Goal: Task Accomplishment & Management: Use online tool/utility

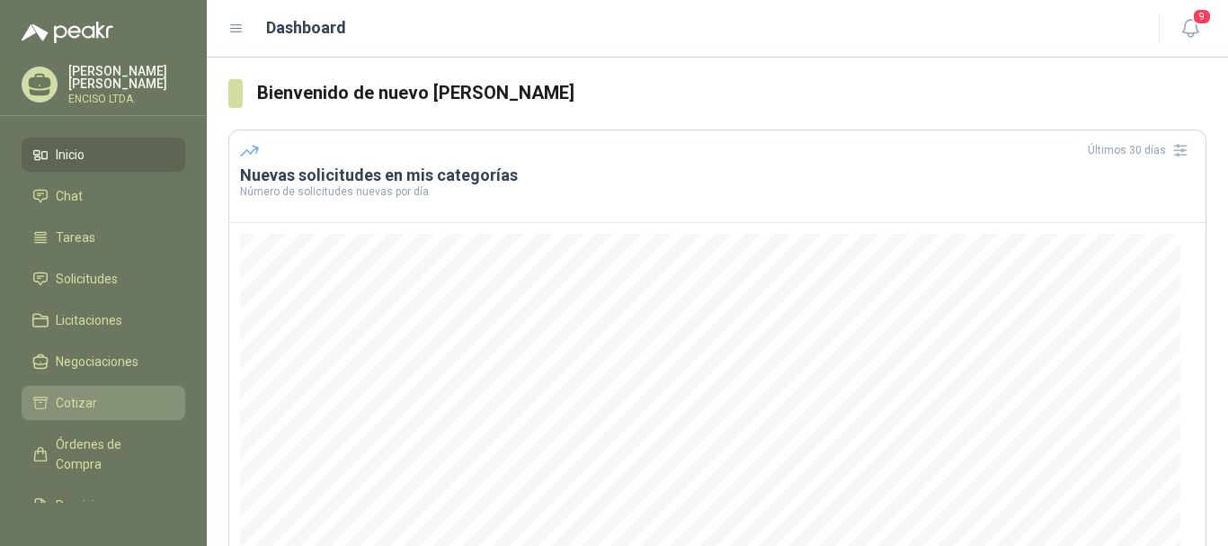
click at [94, 397] on span "Cotizar" at bounding box center [76, 403] width 41 height 20
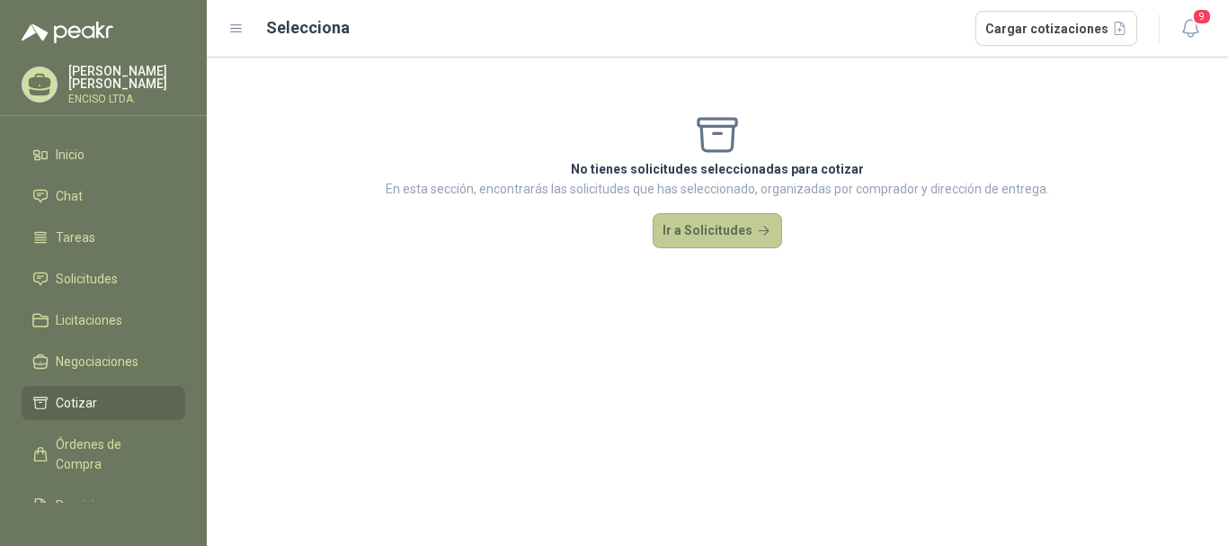
click at [690, 234] on button "Ir a Solicitudes" at bounding box center [717, 231] width 129 height 36
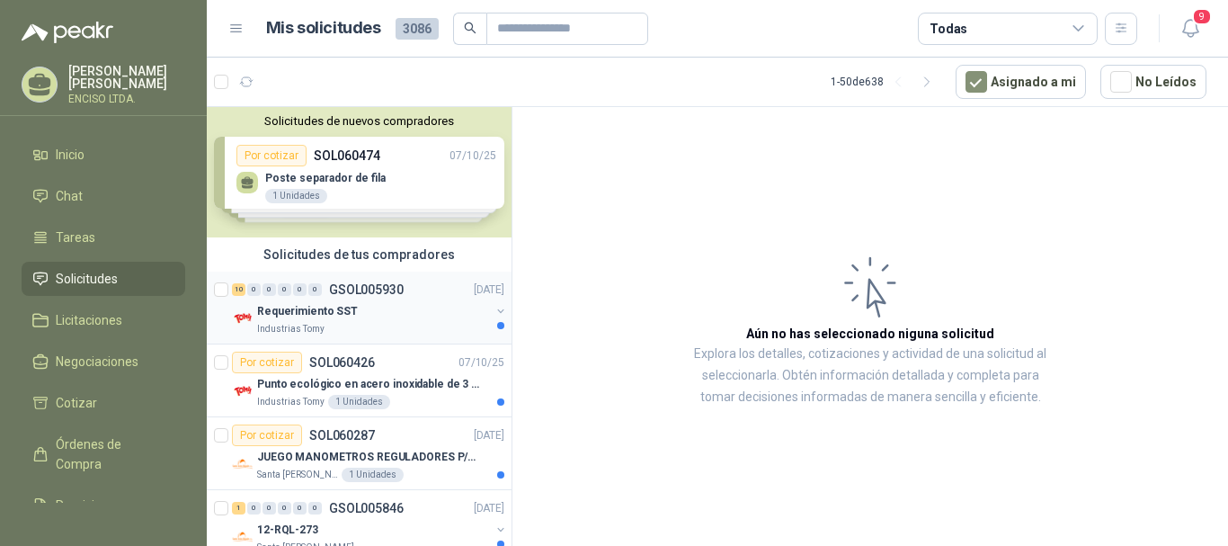
click at [353, 313] on div "Requerimiento SST" at bounding box center [373, 311] width 233 height 22
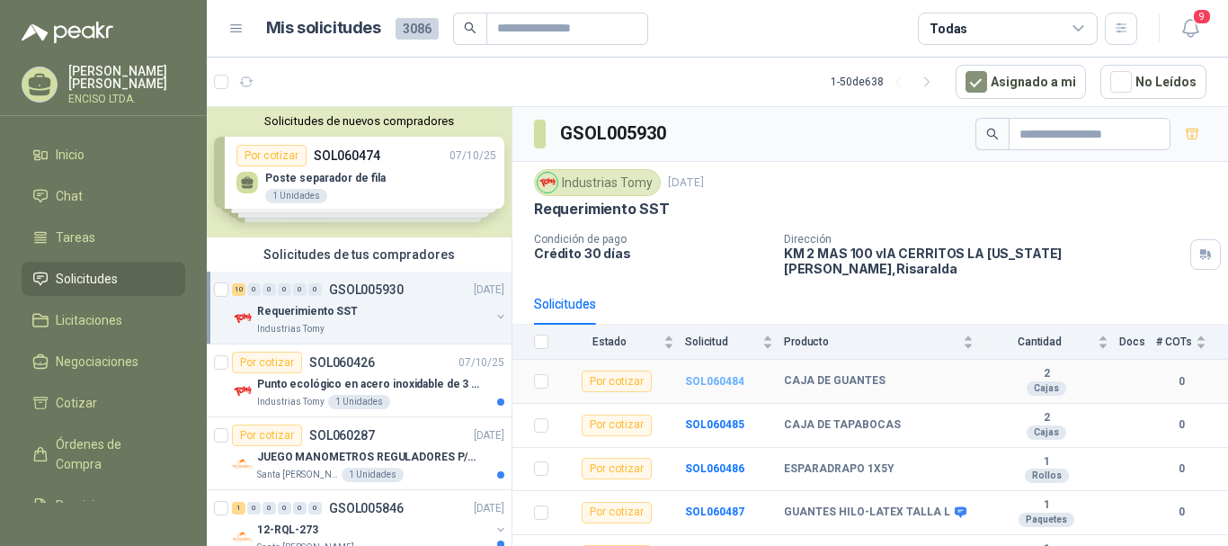
click at [721, 375] on b "SOL060484" at bounding box center [714, 381] width 59 height 13
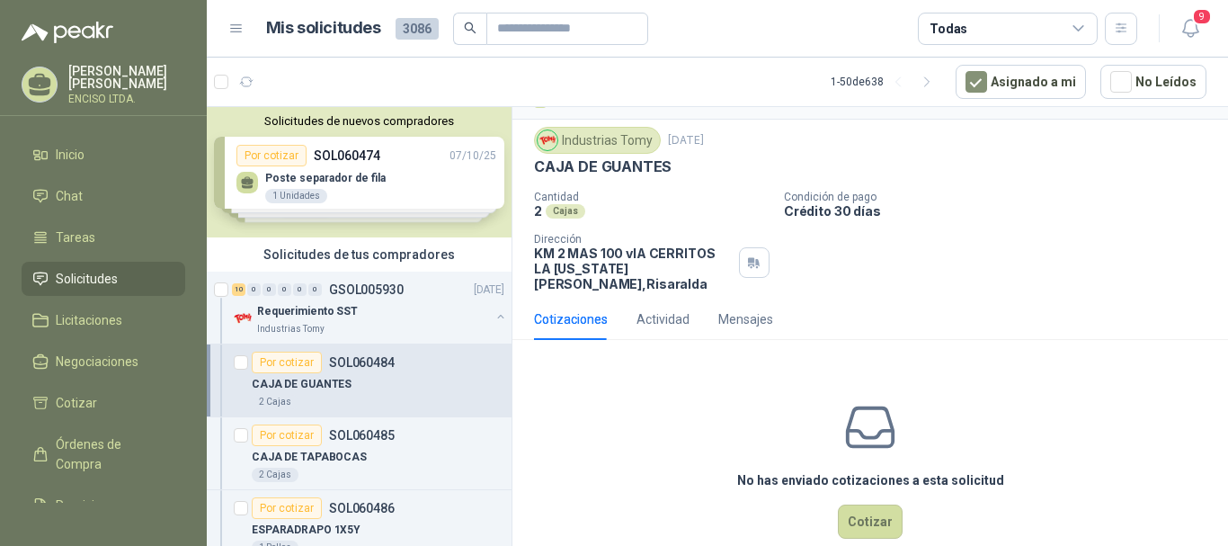
scroll to position [56, 0]
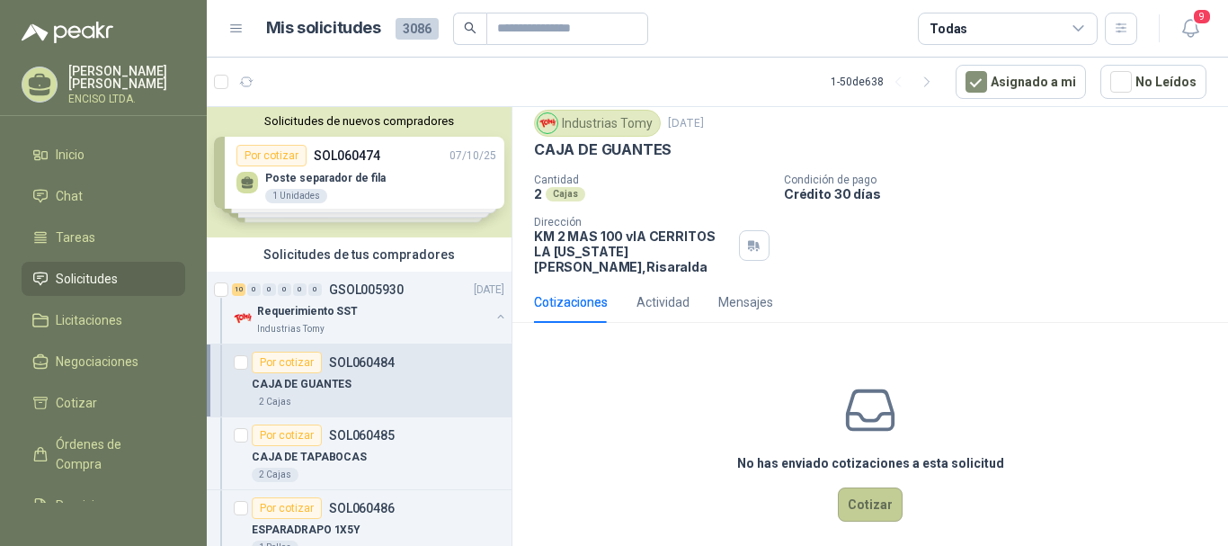
click at [843, 487] on button "Cotizar" at bounding box center [870, 504] width 65 height 34
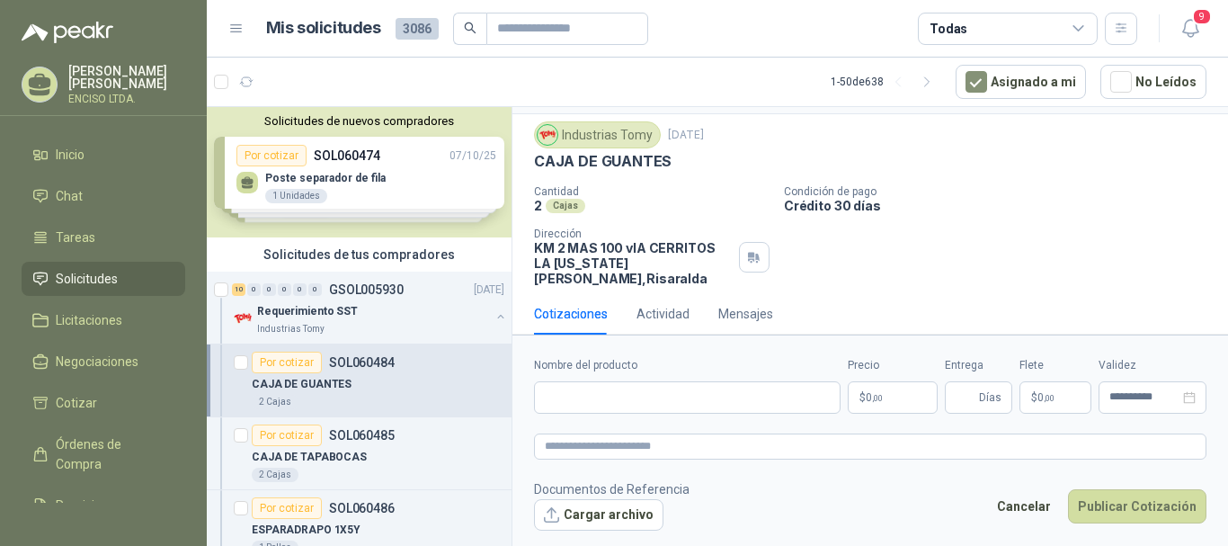
scroll to position [43, 0]
drag, startPoint x: 536, startPoint y: 163, endPoint x: 668, endPoint y: 158, distance: 132.3
click at [668, 158] on div "CAJA DE GUANTES" at bounding box center [870, 162] width 673 height 19
copy p "CAJA DE GUANTES"
click at [685, 406] on input "Nombre del producto" at bounding box center [687, 397] width 307 height 32
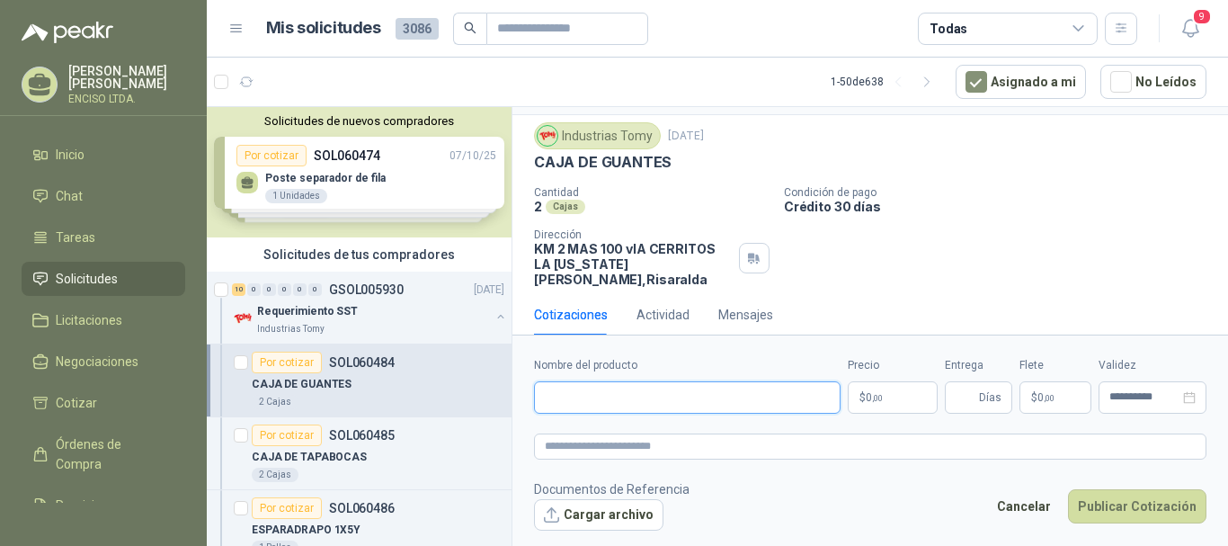
paste input "**********"
type input "**********"
click at [885, 398] on p "$ 0 ,00" at bounding box center [893, 397] width 90 height 32
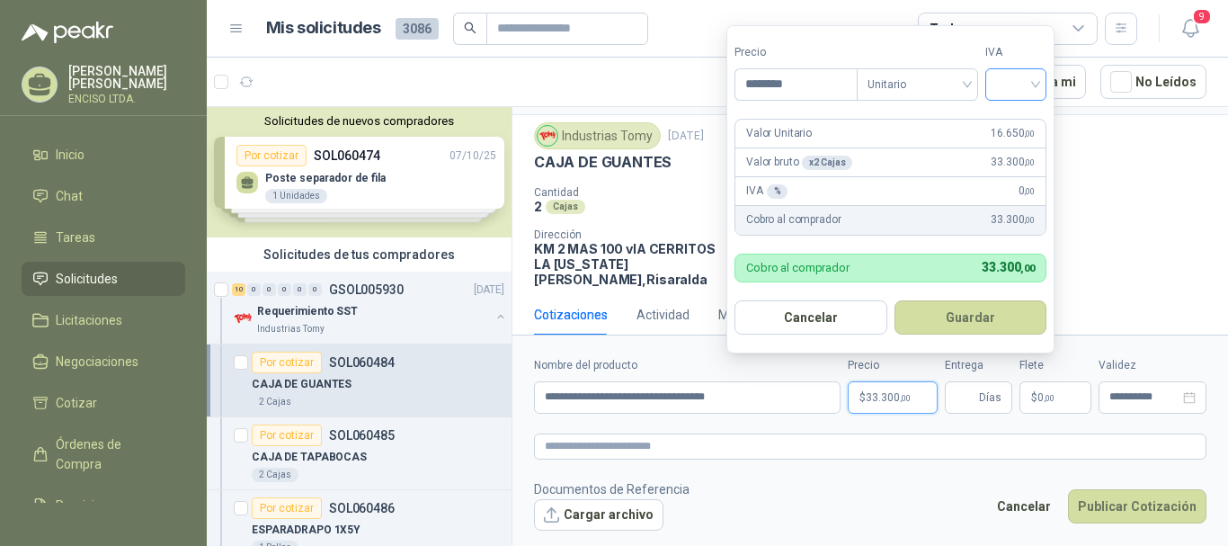
type input "********"
click at [1029, 84] on input "search" at bounding box center [1016, 82] width 40 height 27
click at [1021, 120] on div "19%" at bounding box center [1019, 121] width 33 height 20
click at [973, 315] on button "Guardar" at bounding box center [973, 317] width 155 height 34
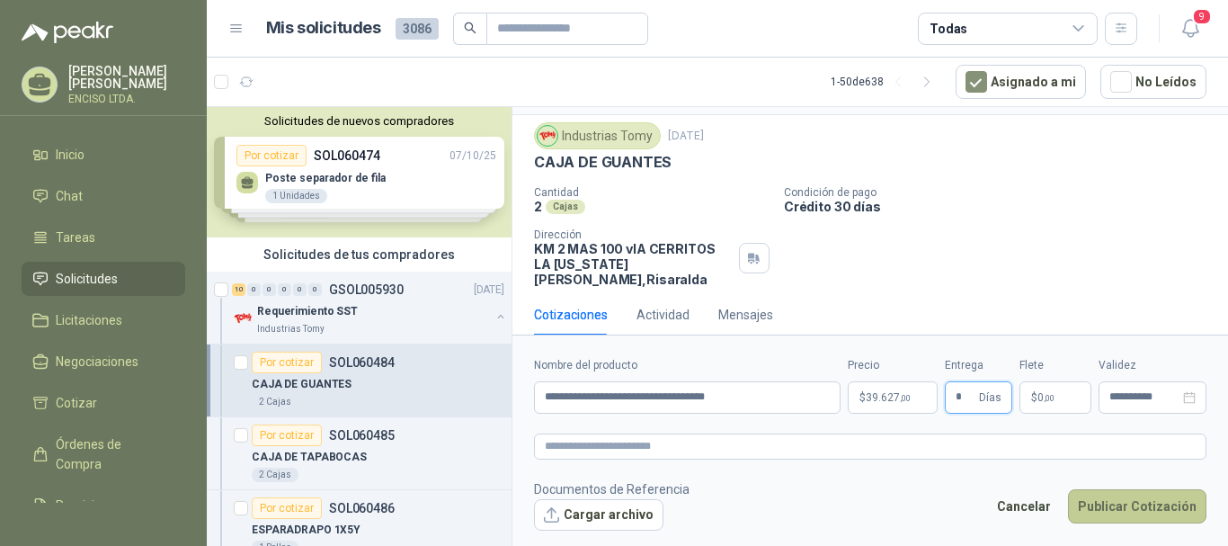
type input "*"
click at [1147, 507] on button "Publicar Cotización" at bounding box center [1137, 506] width 138 height 34
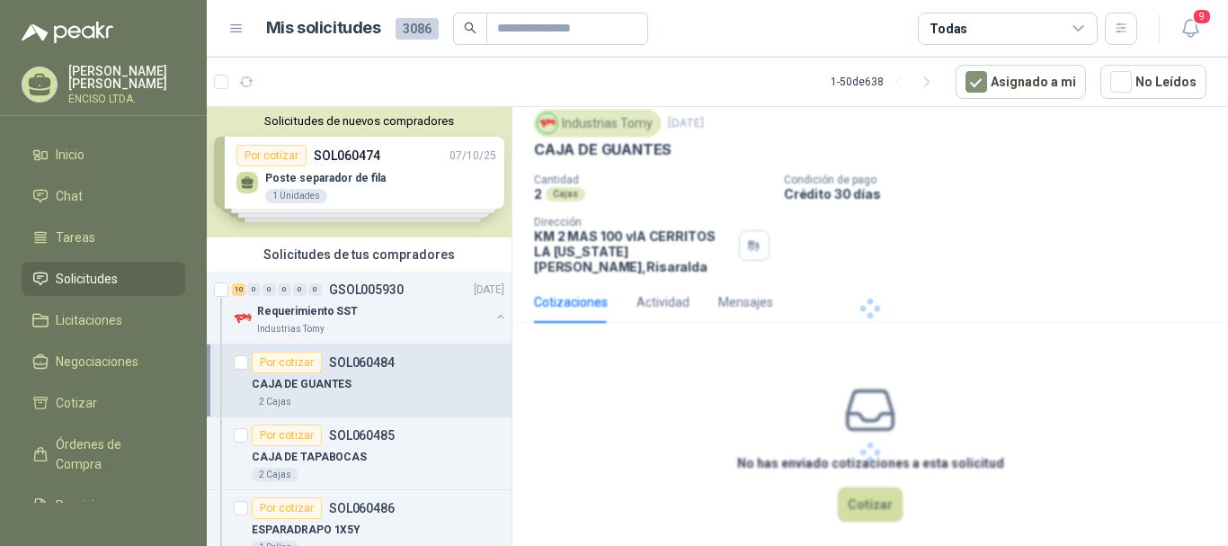
scroll to position [0, 0]
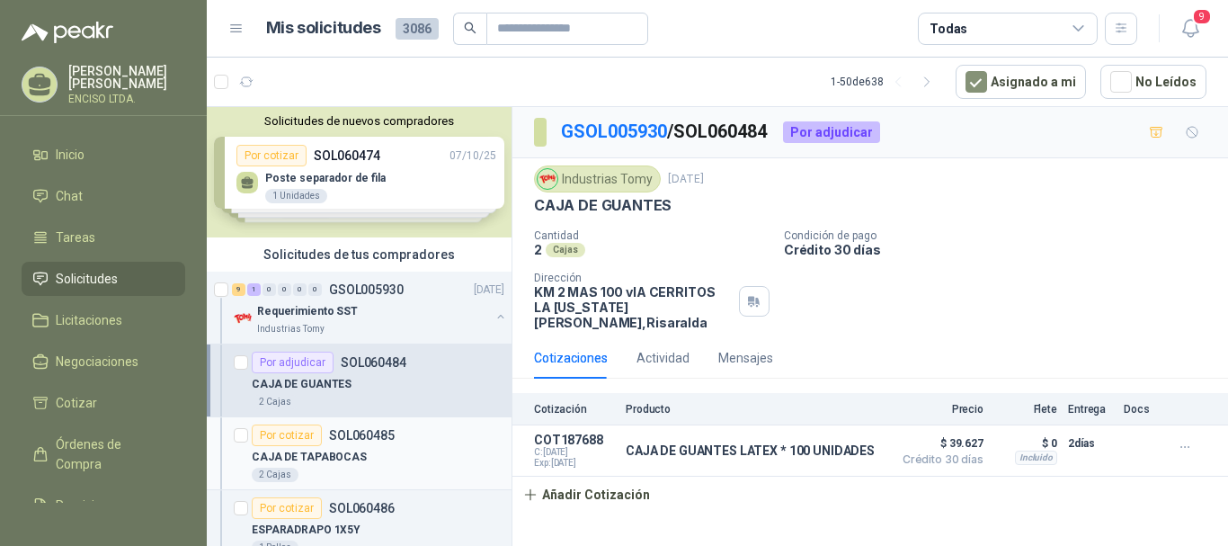
click at [398, 466] on div "CAJA DE TAPABOCAS" at bounding box center [378, 457] width 253 height 22
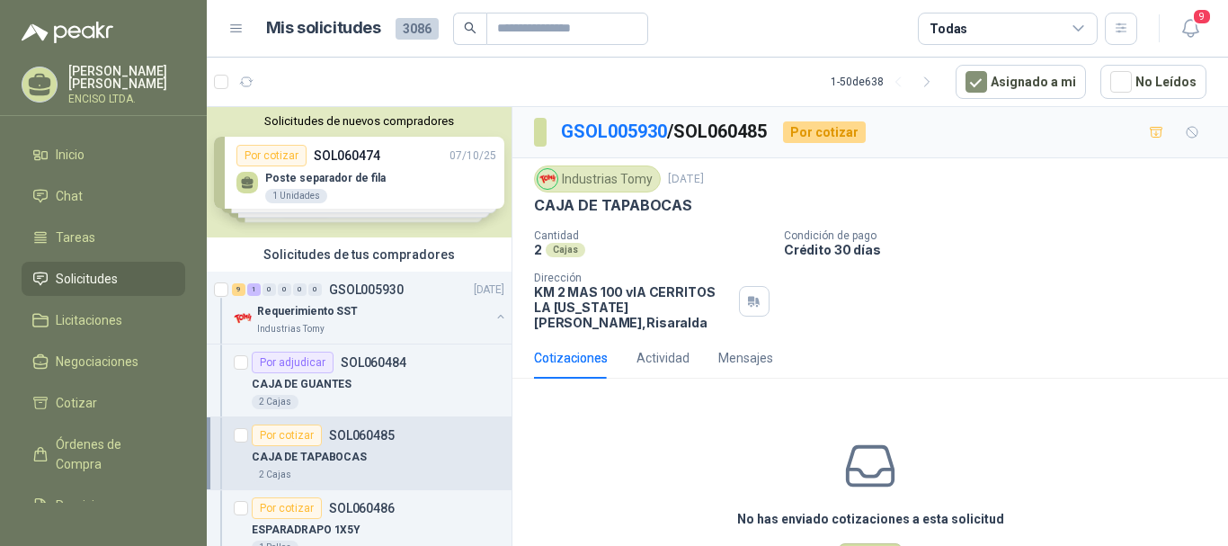
scroll to position [56, 0]
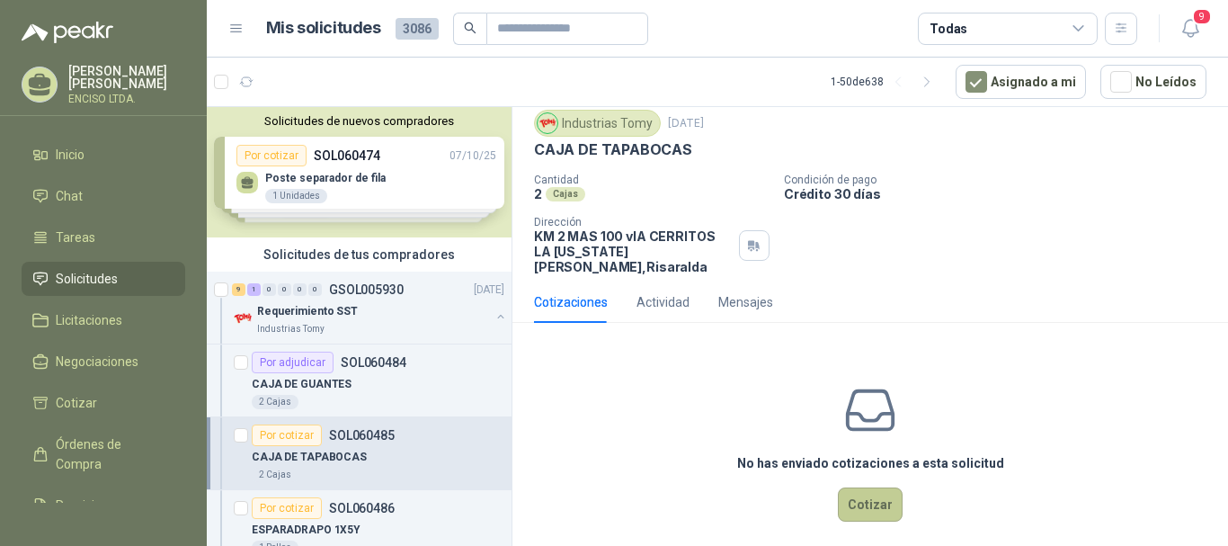
click at [862, 487] on button "Cotizar" at bounding box center [870, 504] width 65 height 34
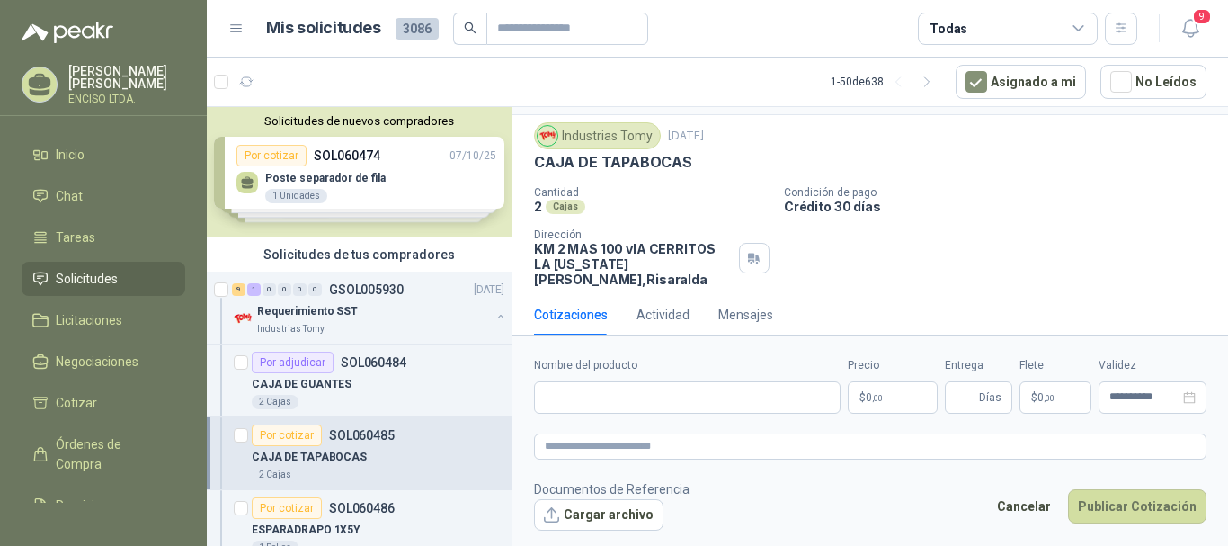
scroll to position [0, 0]
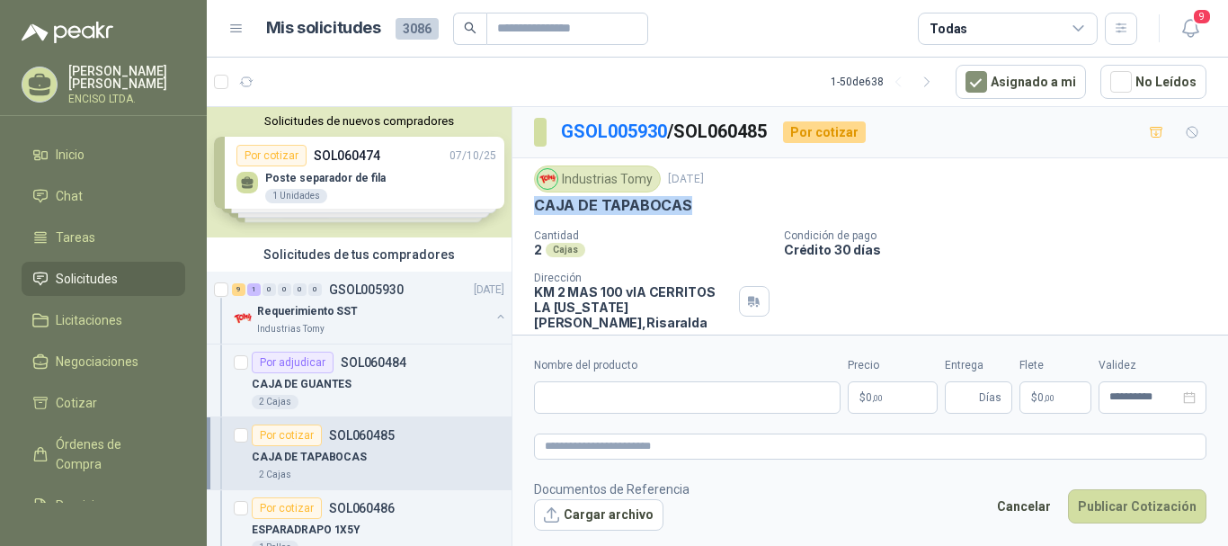
drag, startPoint x: 535, startPoint y: 165, endPoint x: 693, endPoint y: 207, distance: 163.8
click at [693, 207] on div "CAJA DE TAPABOCAS" at bounding box center [870, 205] width 673 height 19
copy p "CAJA DE TAPABOCAS"
click at [661, 405] on input "Nombre del producto" at bounding box center [687, 397] width 307 height 32
paste input "**********"
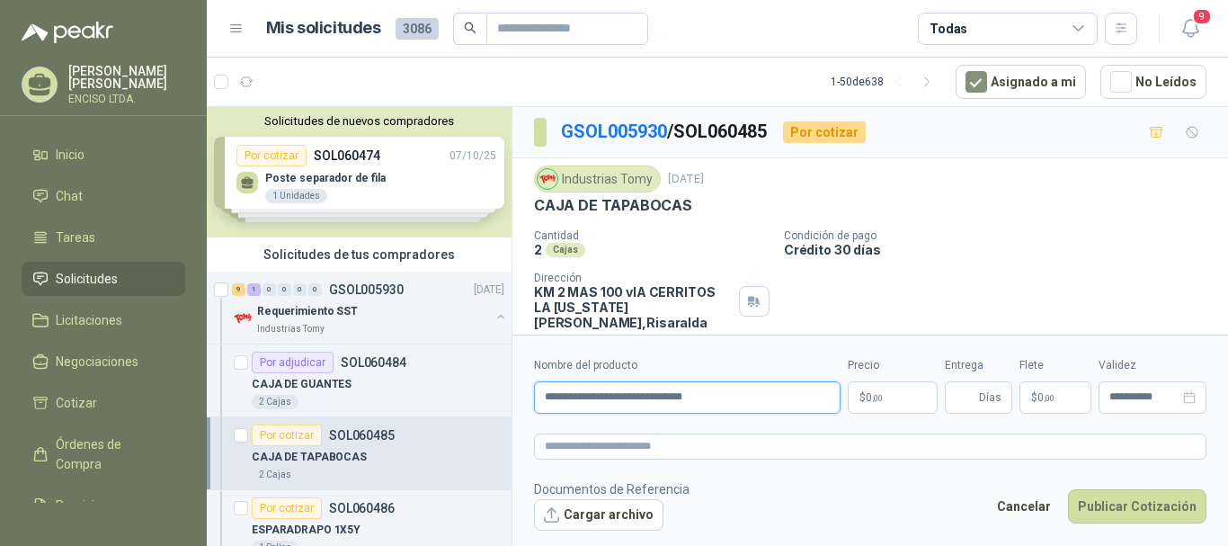
type input "**********"
click at [914, 401] on p "$ 0 ,00" at bounding box center [893, 397] width 90 height 32
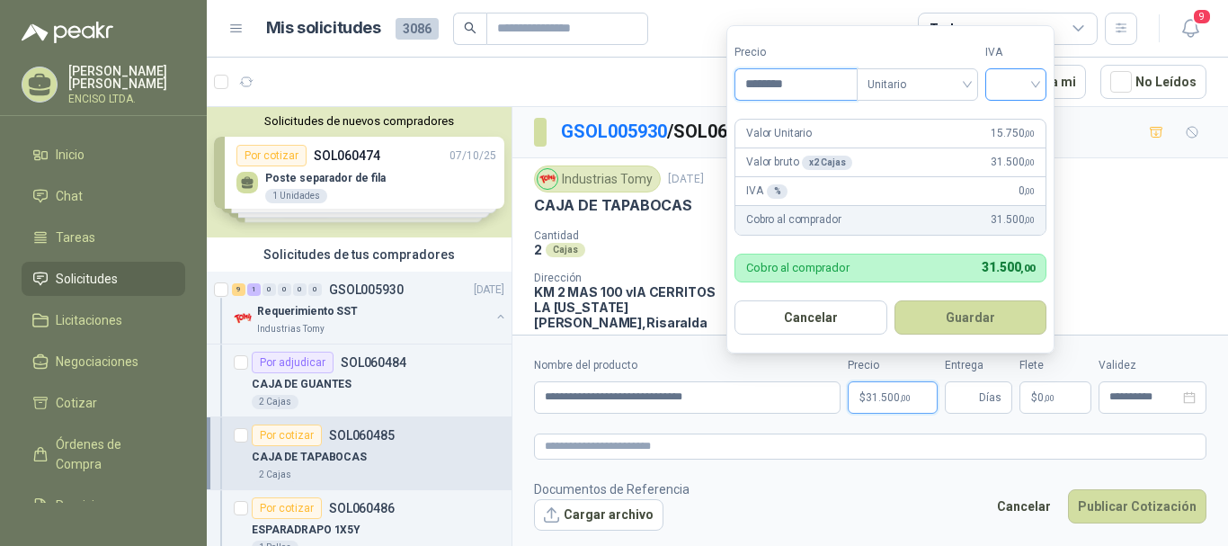
type input "********"
click at [1022, 81] on input "search" at bounding box center [1016, 82] width 40 height 27
click at [1022, 117] on div "19%" at bounding box center [1019, 121] width 33 height 20
click at [980, 322] on button "Guardar" at bounding box center [973, 317] width 155 height 34
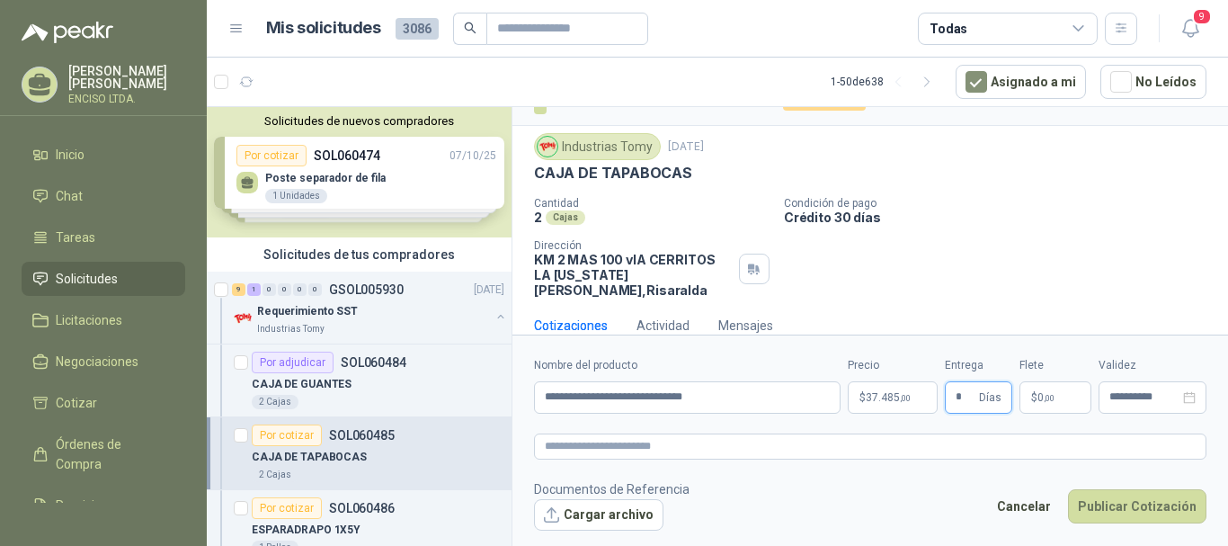
scroll to position [43, 0]
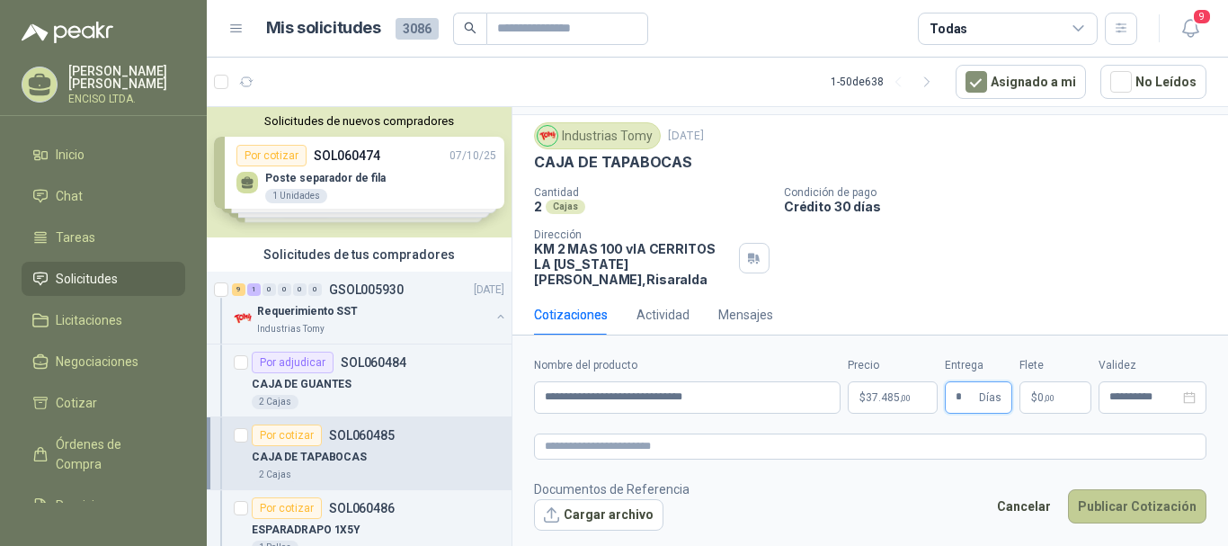
type input "*"
click at [1068, 489] on button "Publicar Cotización" at bounding box center [1137, 506] width 138 height 34
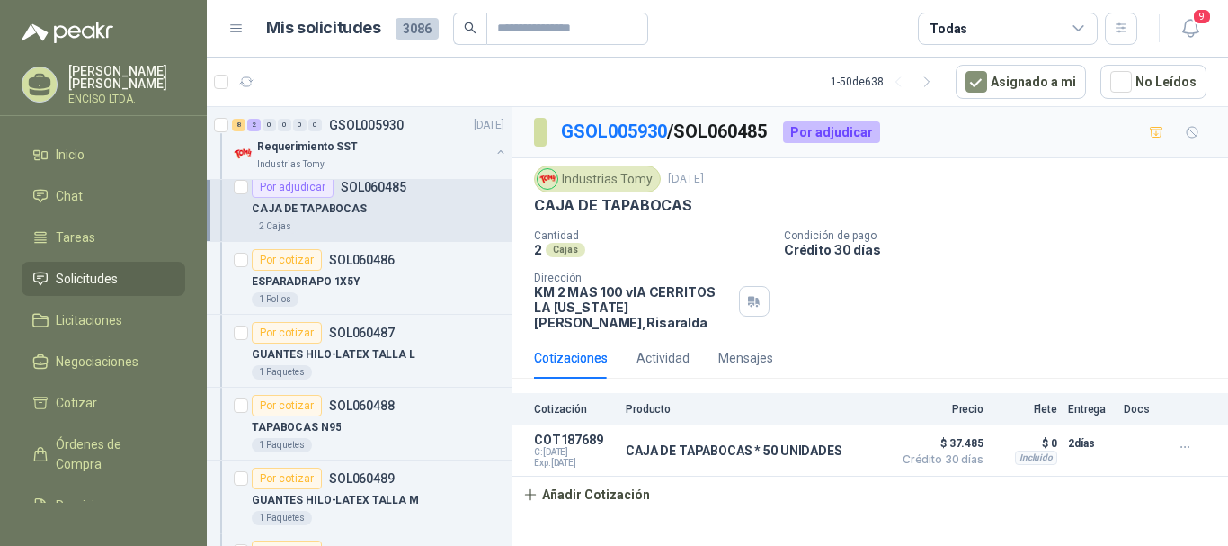
scroll to position [270, 0]
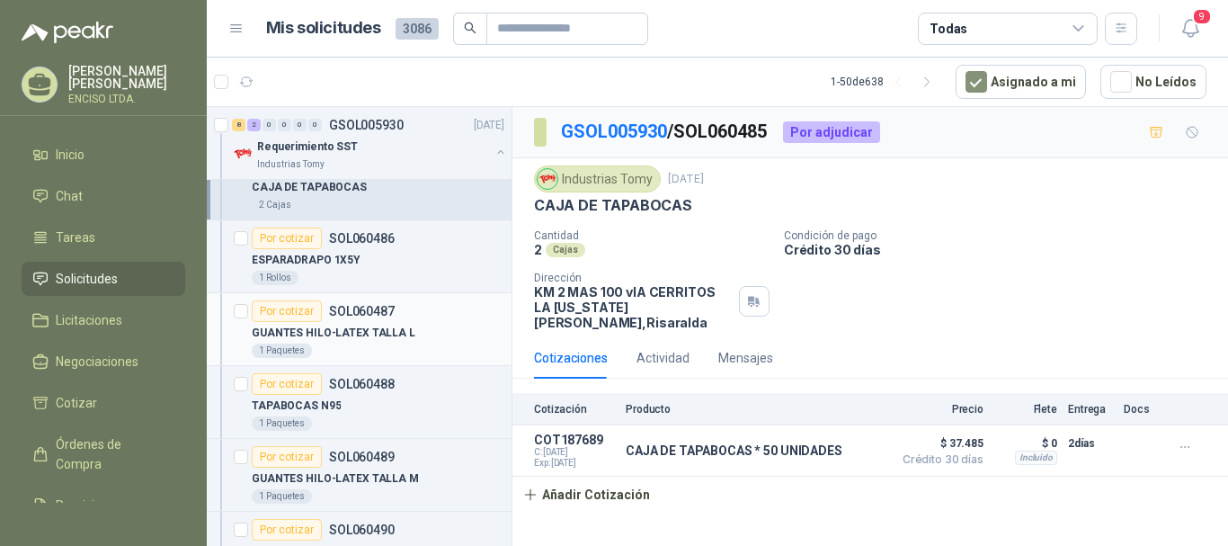
click at [398, 329] on p "GUANTES HILO-LATEX TALLA L" at bounding box center [334, 333] width 164 height 17
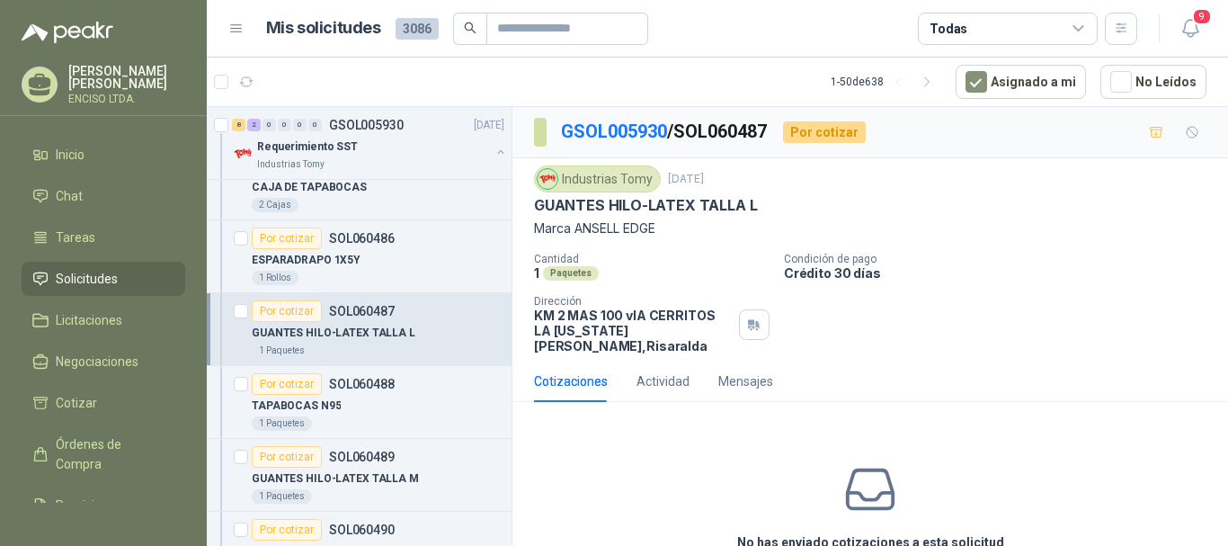
scroll to position [79, 0]
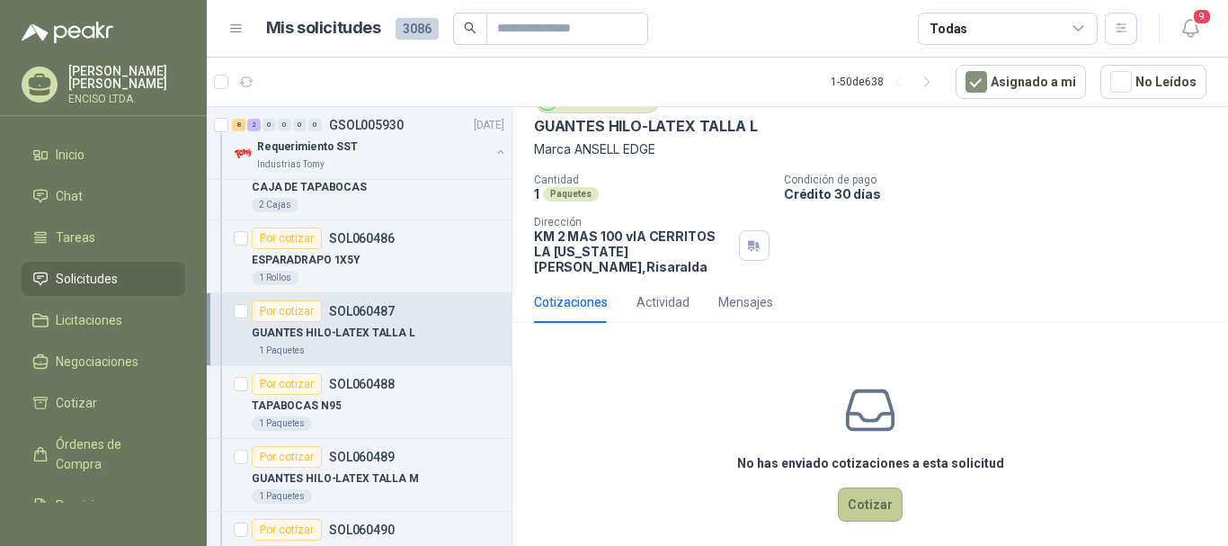
click at [868, 488] on button "Cotizar" at bounding box center [870, 504] width 65 height 34
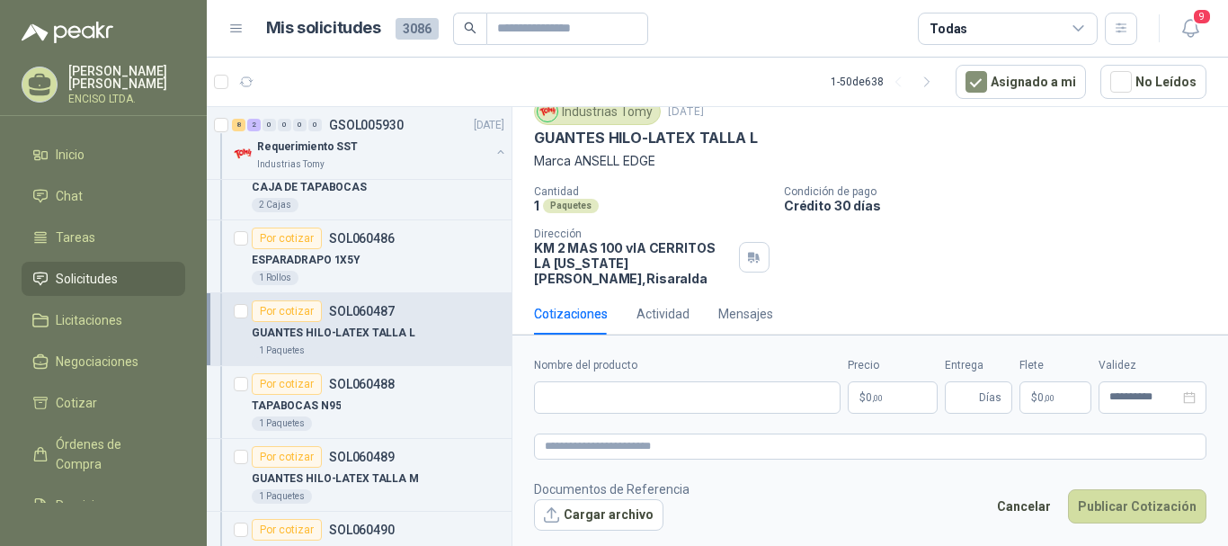
scroll to position [67, 0]
drag, startPoint x: 534, startPoint y: 139, endPoint x: 776, endPoint y: 135, distance: 241.9
click at [776, 135] on div "GUANTES HILO-LATEX TALLA L" at bounding box center [870, 138] width 673 height 19
copy p "GUANTES HILO-LATEX TALLA L"
click at [646, 405] on input "Nombre del producto" at bounding box center [687, 397] width 307 height 32
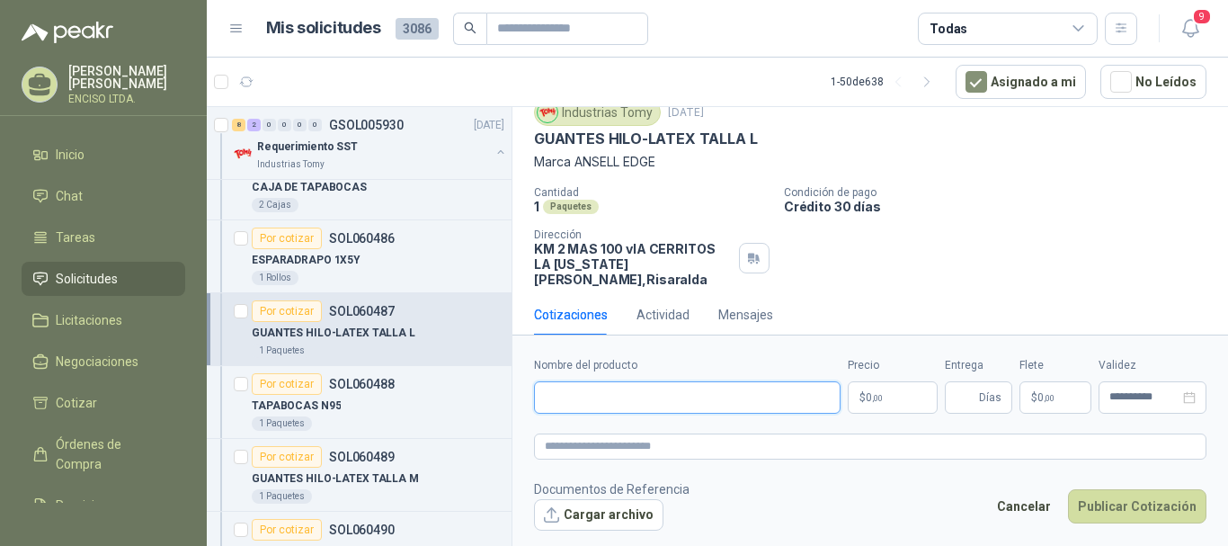
paste input "**********"
type input "**********"
click at [887, 396] on p "$ 0 ,00" at bounding box center [893, 397] width 90 height 32
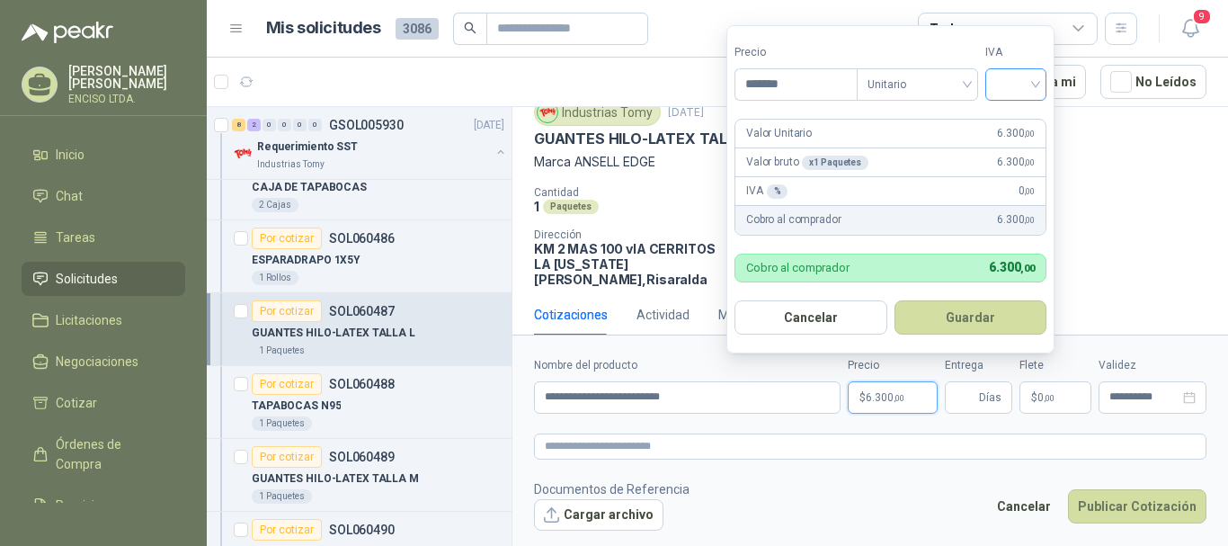
type input "*******"
click at [1016, 87] on input "search" at bounding box center [1016, 82] width 40 height 27
click at [1019, 122] on div "19%" at bounding box center [1019, 121] width 33 height 20
click at [993, 310] on button "Guardar" at bounding box center [973, 317] width 155 height 34
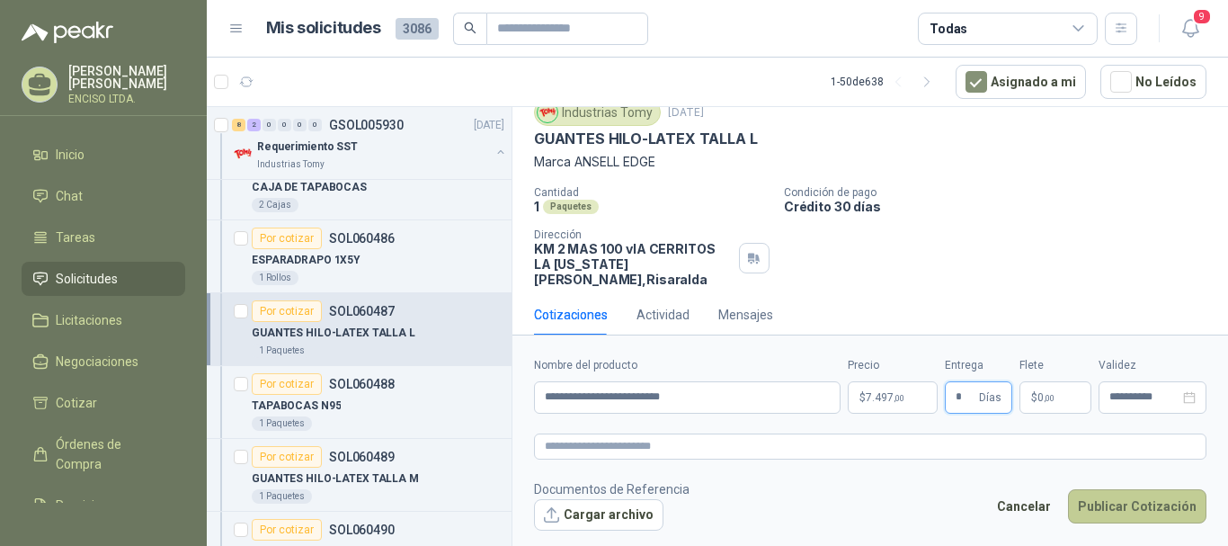
type input "*"
click at [1119, 500] on button "Publicar Cotización" at bounding box center [1137, 506] width 138 height 34
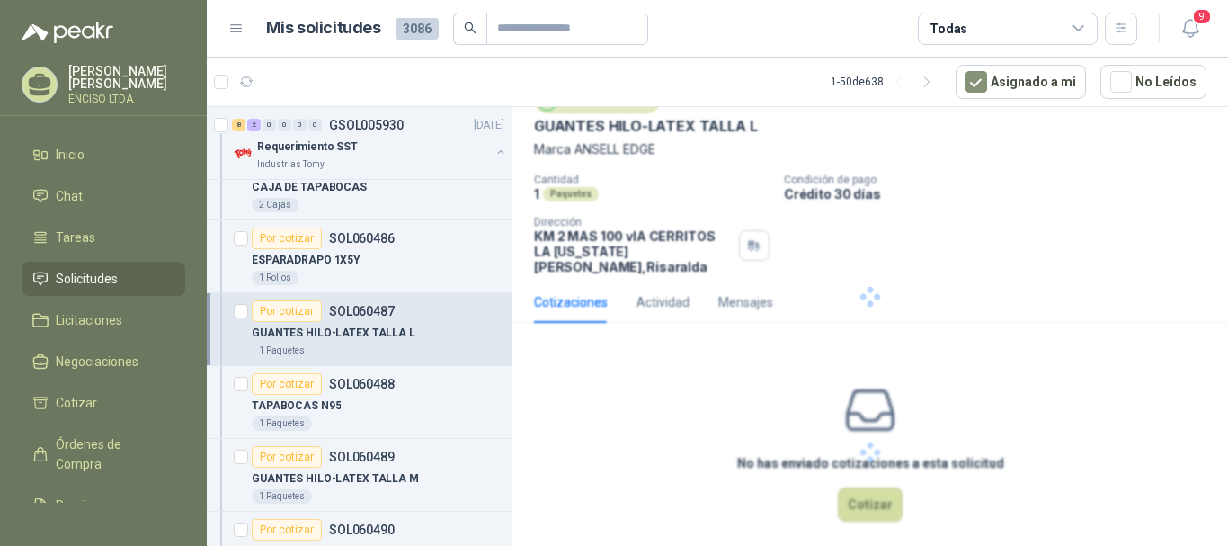
scroll to position [0, 0]
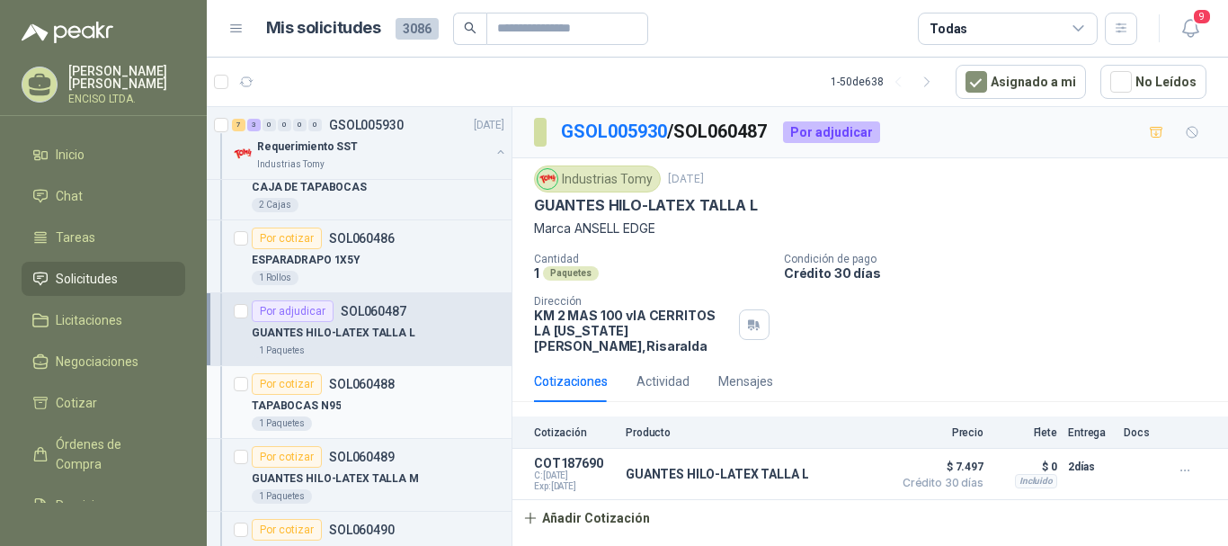
click at [410, 405] on div "TAPABOCAS N95" at bounding box center [378, 406] width 253 height 22
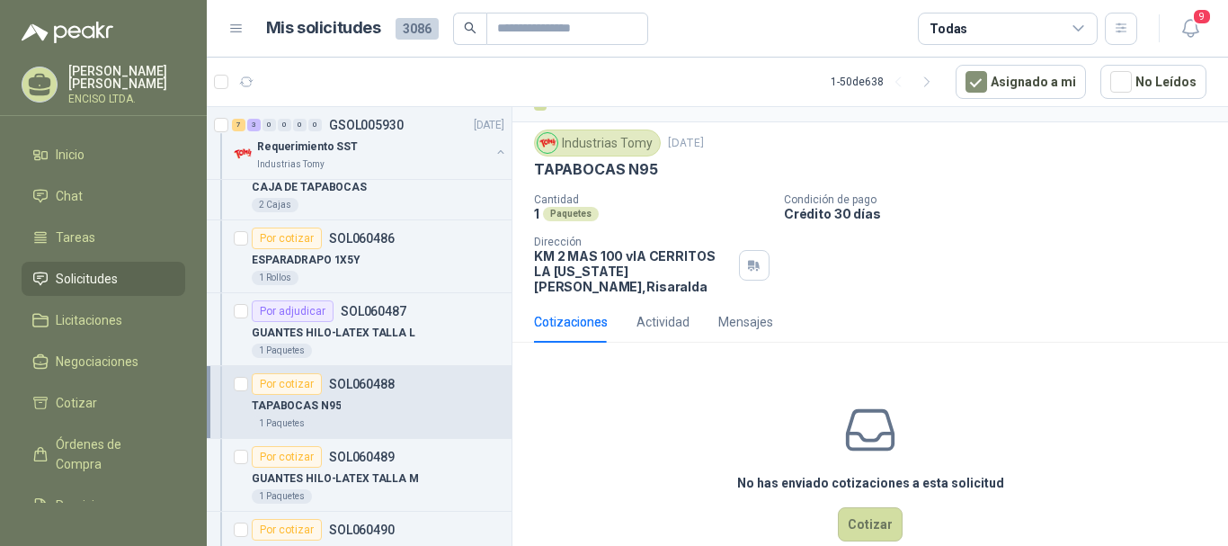
scroll to position [56, 0]
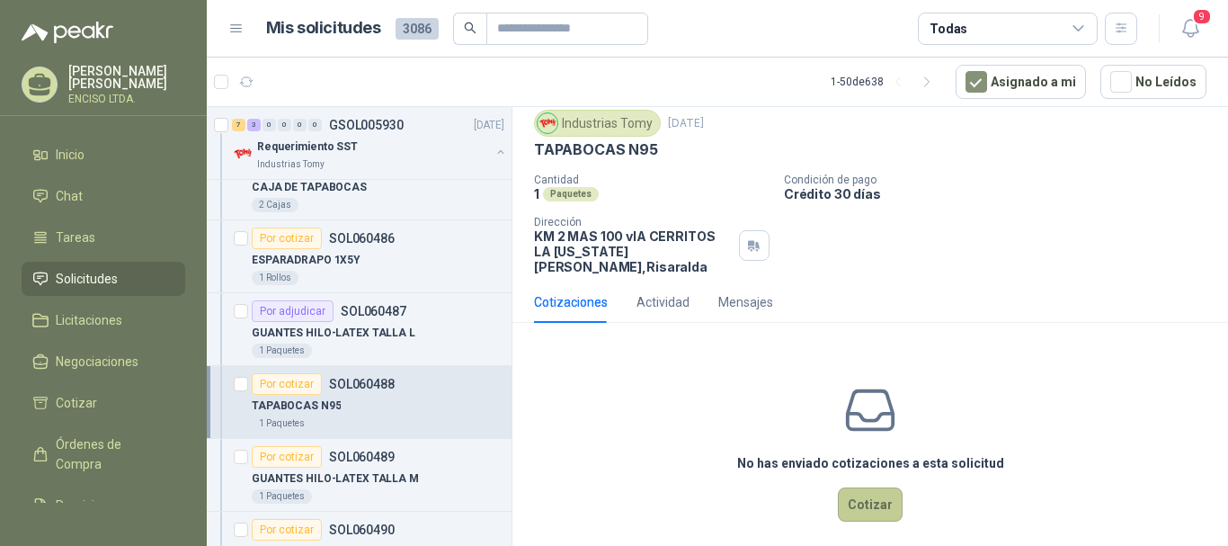
click at [847, 487] on button "Cotizar" at bounding box center [870, 504] width 65 height 34
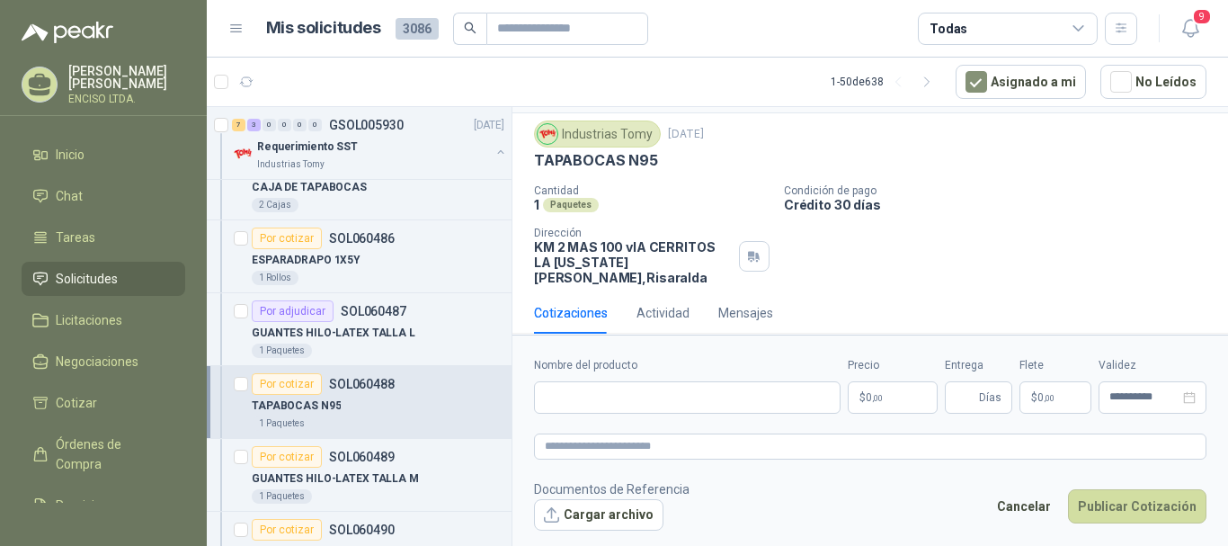
scroll to position [43, 0]
drag, startPoint x: 533, startPoint y: 160, endPoint x: 678, endPoint y: 156, distance: 144.8
click at [678, 156] on div "Industrias Tomy [DATE] TAPABOCAS N95 Cantidad 1 Paquetes Condición de pago Cré…" at bounding box center [871, 204] width 716 height 179
copy p "TAPABOCAS N95"
click at [671, 405] on input "Nombre del producto" at bounding box center [687, 397] width 307 height 32
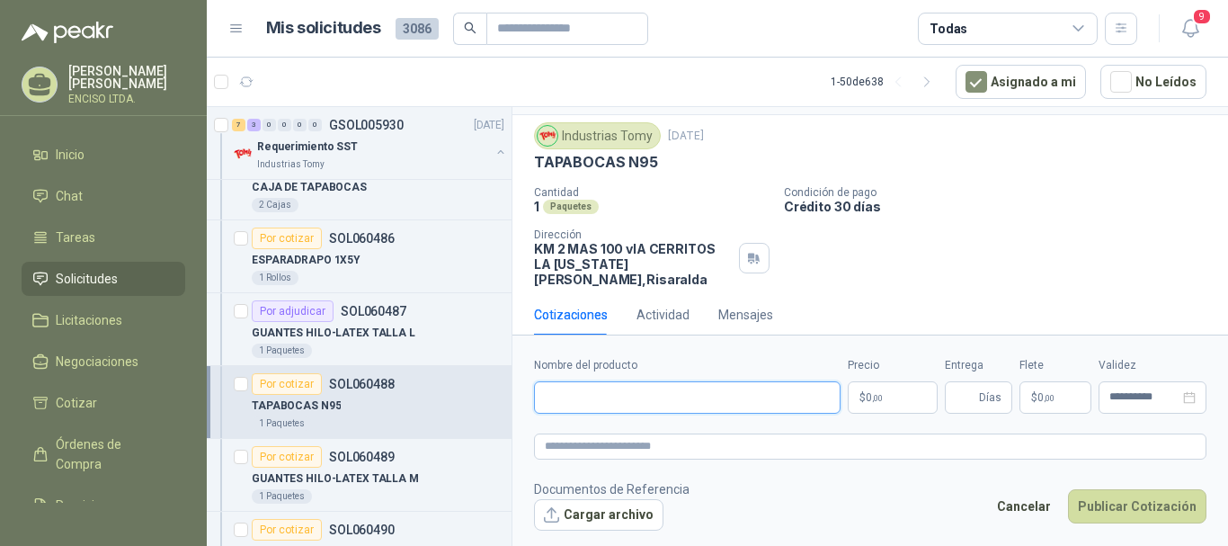
paste input "**********"
type input "**********"
click at [887, 397] on p "$ 0 ,00" at bounding box center [893, 397] width 90 height 32
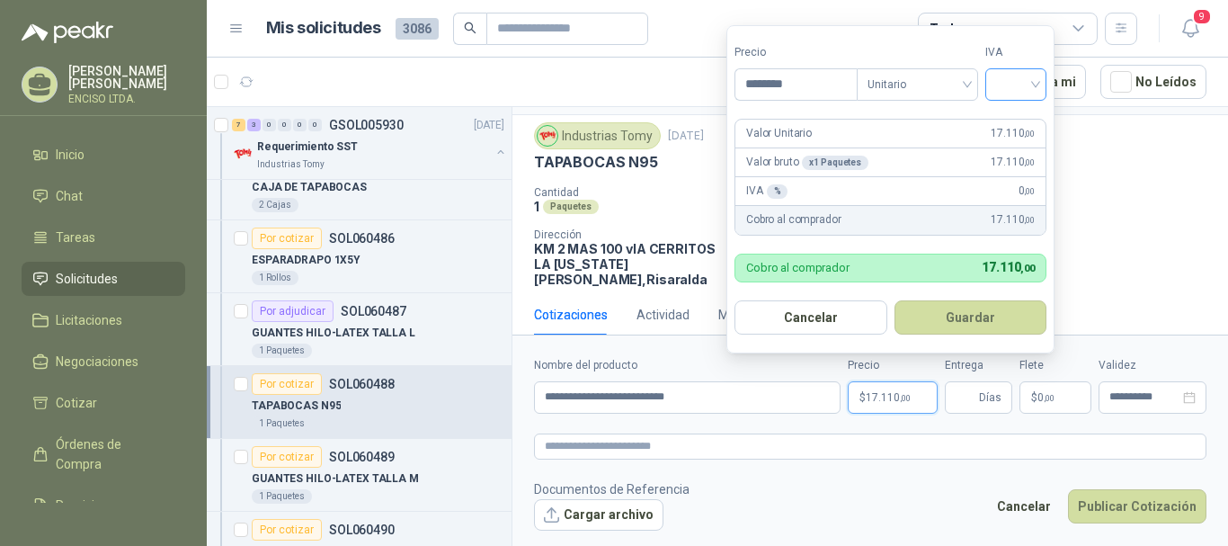
type input "********"
click at [1011, 76] on input "search" at bounding box center [1016, 82] width 40 height 27
click at [1012, 123] on div "19%" at bounding box center [1019, 121] width 33 height 20
click at [984, 320] on button "Guardar" at bounding box center [973, 317] width 155 height 34
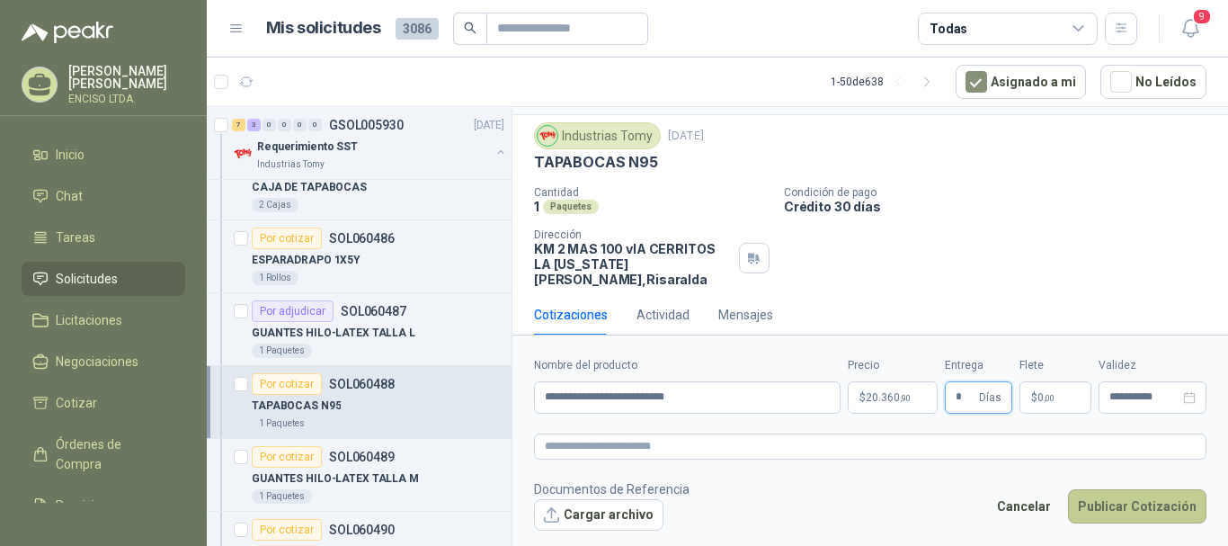
type input "*"
click at [1129, 506] on button "Publicar Cotización" at bounding box center [1137, 506] width 138 height 34
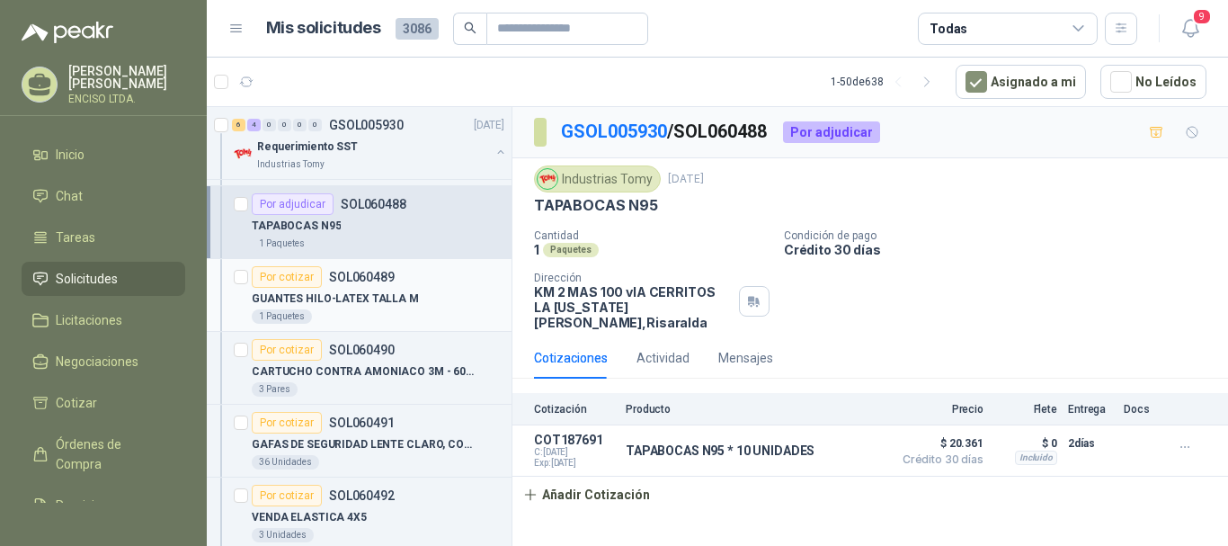
scroll to position [270, 0]
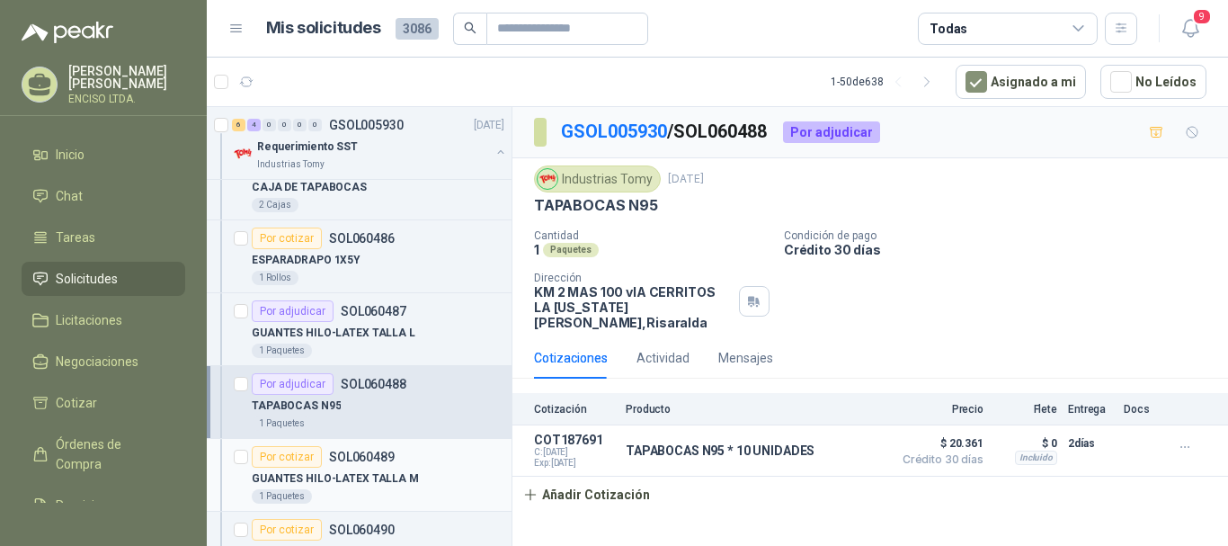
click at [371, 470] on p "GUANTES HILO-LATEX TALLA M" at bounding box center [335, 478] width 167 height 17
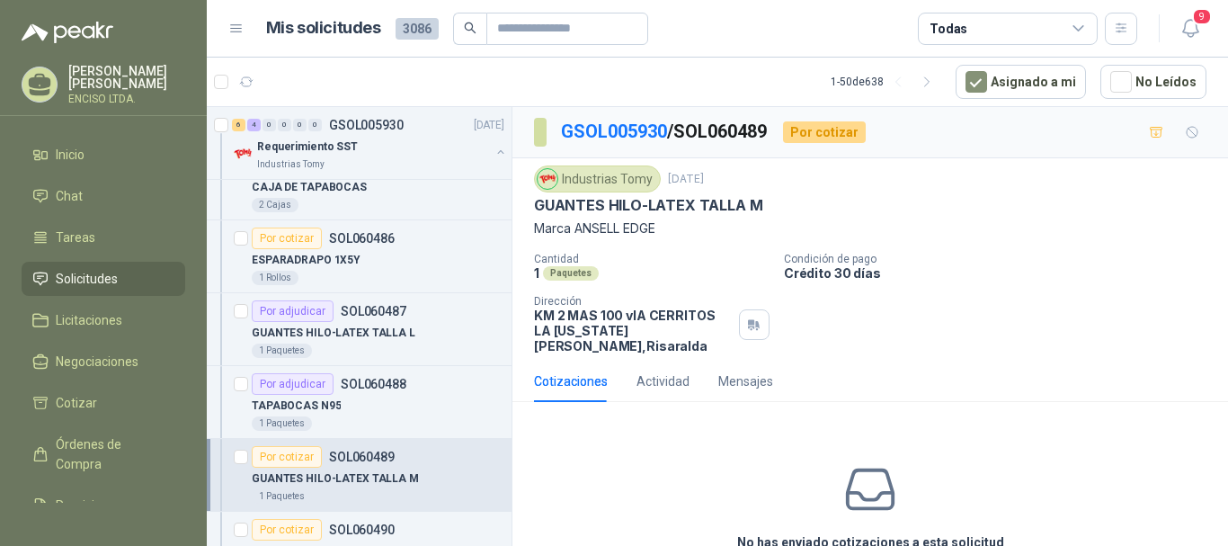
scroll to position [79, 0]
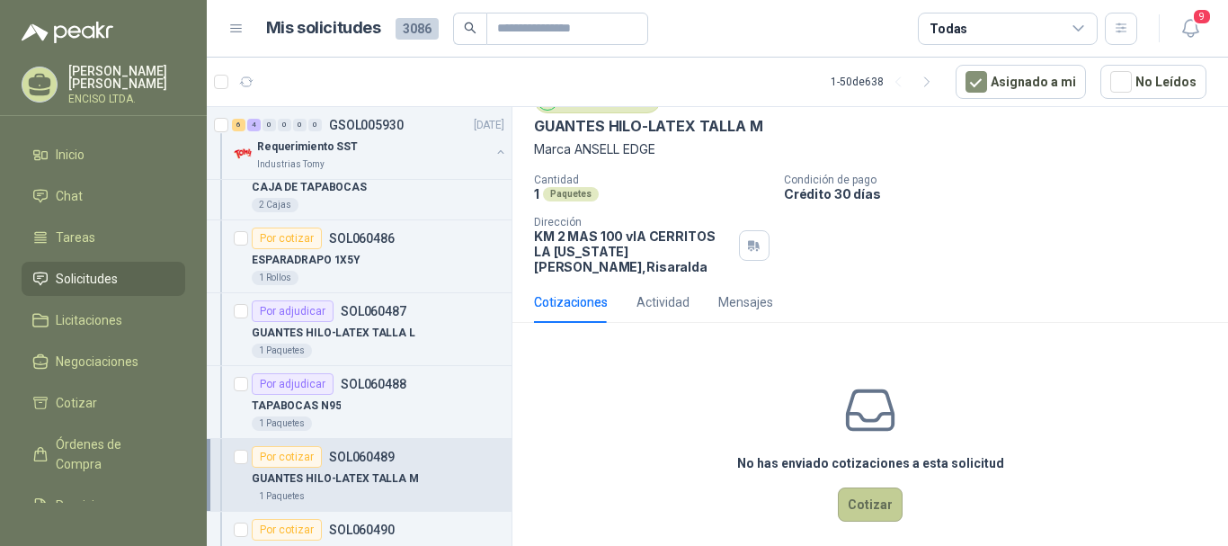
click at [867, 491] on button "Cotizar" at bounding box center [870, 504] width 65 height 34
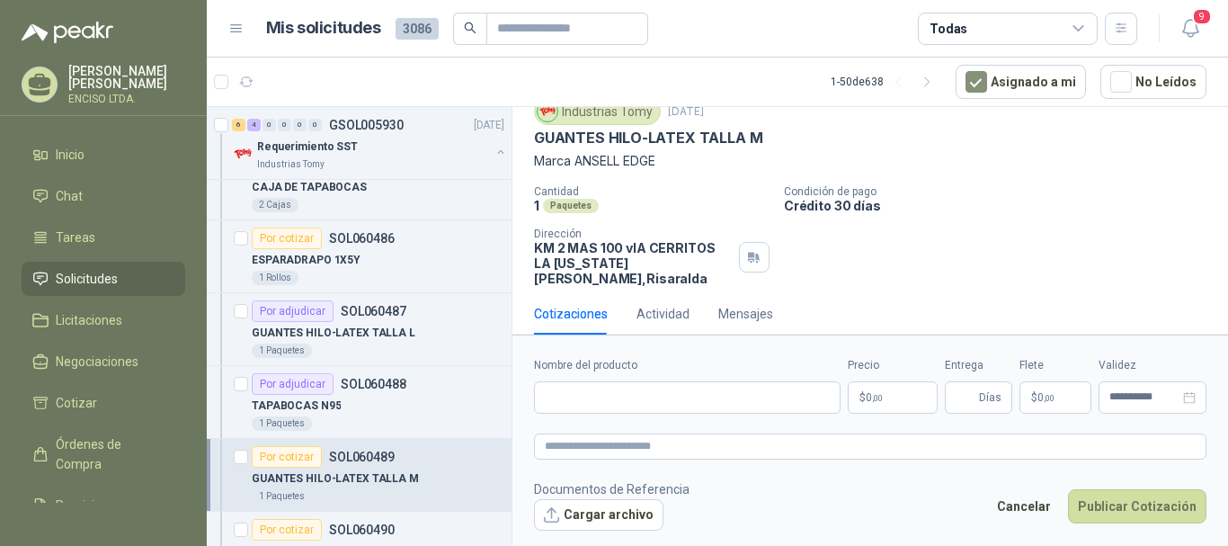
scroll to position [67, 0]
drag, startPoint x: 538, startPoint y: 144, endPoint x: 767, endPoint y: 144, distance: 229.3
click at [767, 139] on div "GUANTES HILO-LATEX TALLA M" at bounding box center [870, 138] width 673 height 19
copy p "GUANTES HILO-LATEX TALLA M"
click at [584, 400] on input "Nombre del producto" at bounding box center [687, 397] width 307 height 32
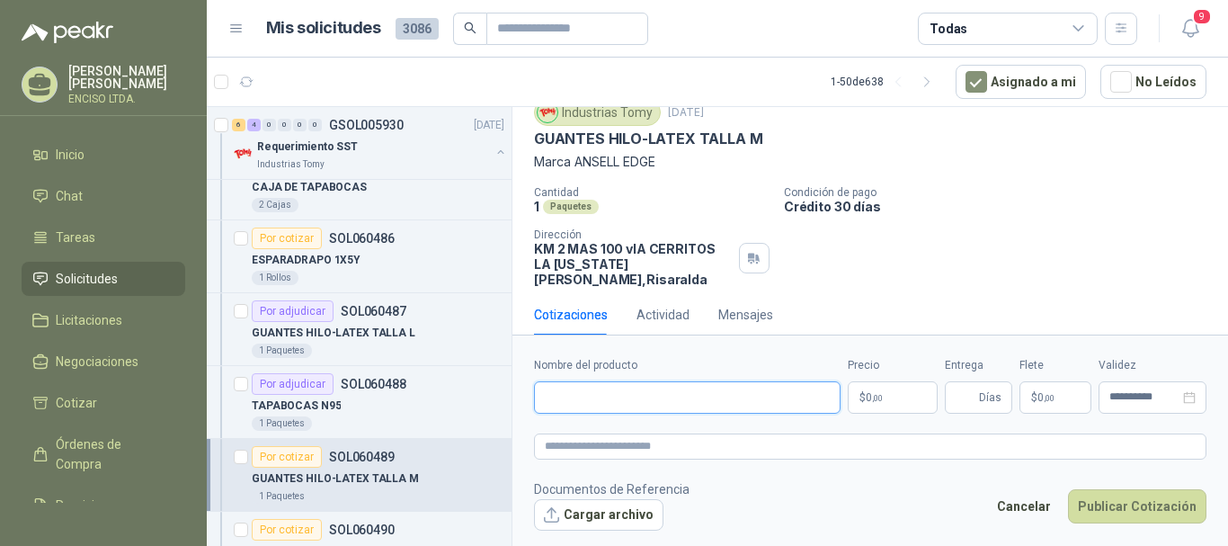
paste input "**********"
type input "**********"
click at [873, 381] on p "$ 0 ,00" at bounding box center [893, 397] width 90 height 32
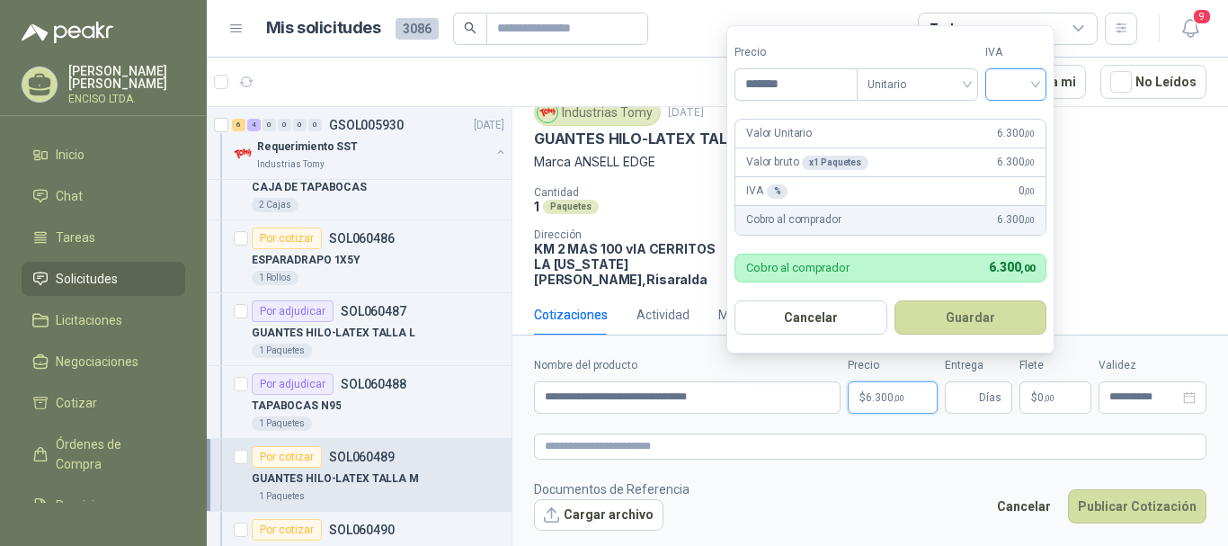
type input "*******"
click at [1030, 93] on input "search" at bounding box center [1016, 82] width 40 height 27
click at [1015, 118] on div "19%" at bounding box center [1019, 121] width 33 height 20
click at [979, 316] on button "Guardar" at bounding box center [973, 317] width 155 height 34
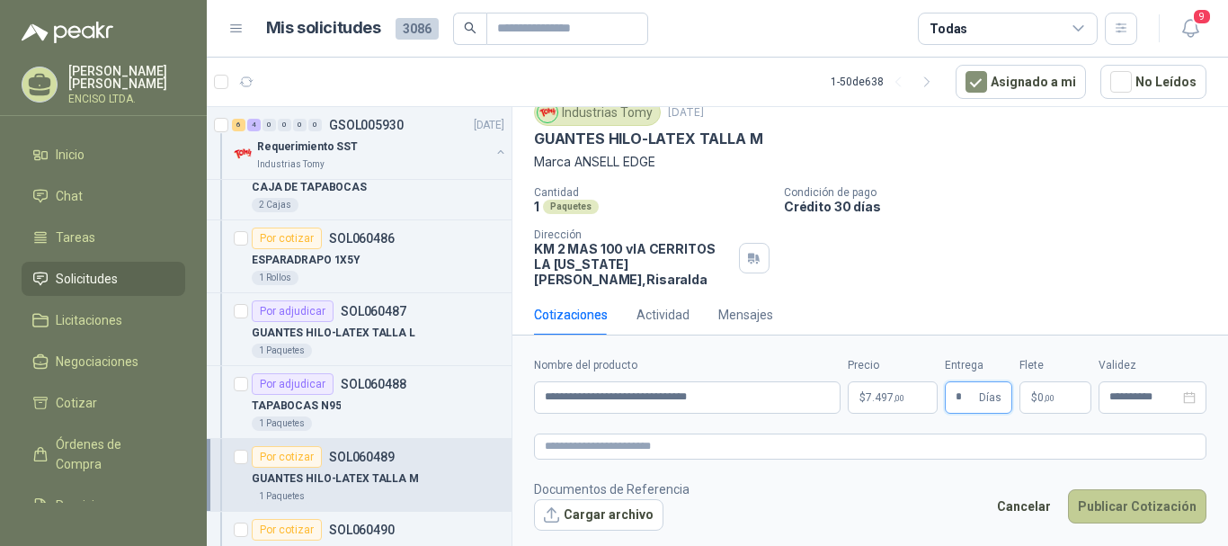
type input "*"
click at [1129, 500] on button "Publicar Cotización" at bounding box center [1137, 506] width 138 height 34
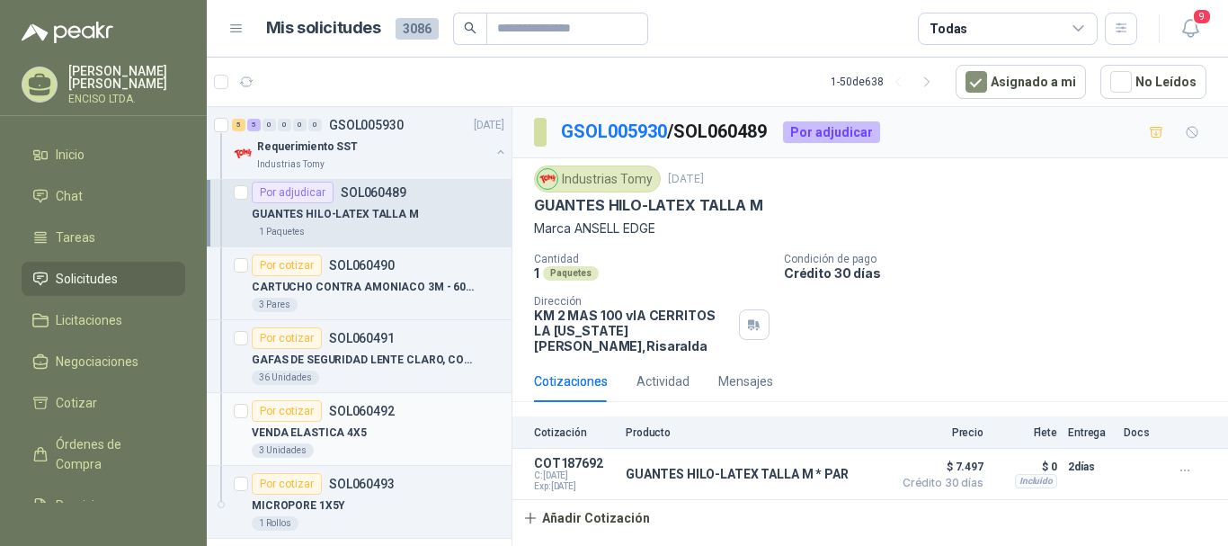
scroll to position [450, 0]
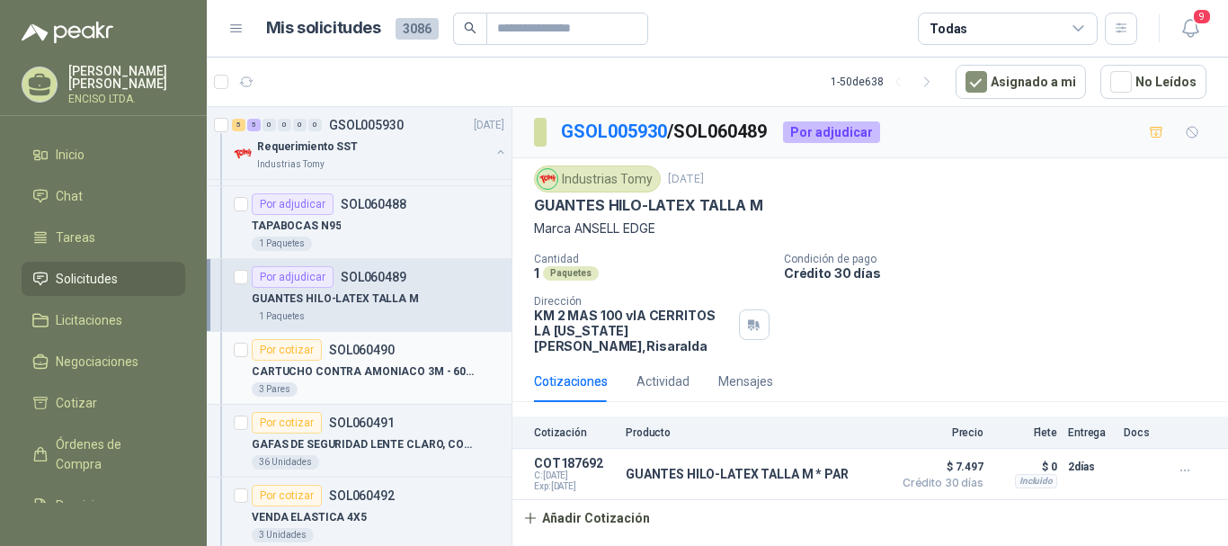
click at [411, 356] on div "Por cotizar SOL060490" at bounding box center [378, 350] width 253 height 22
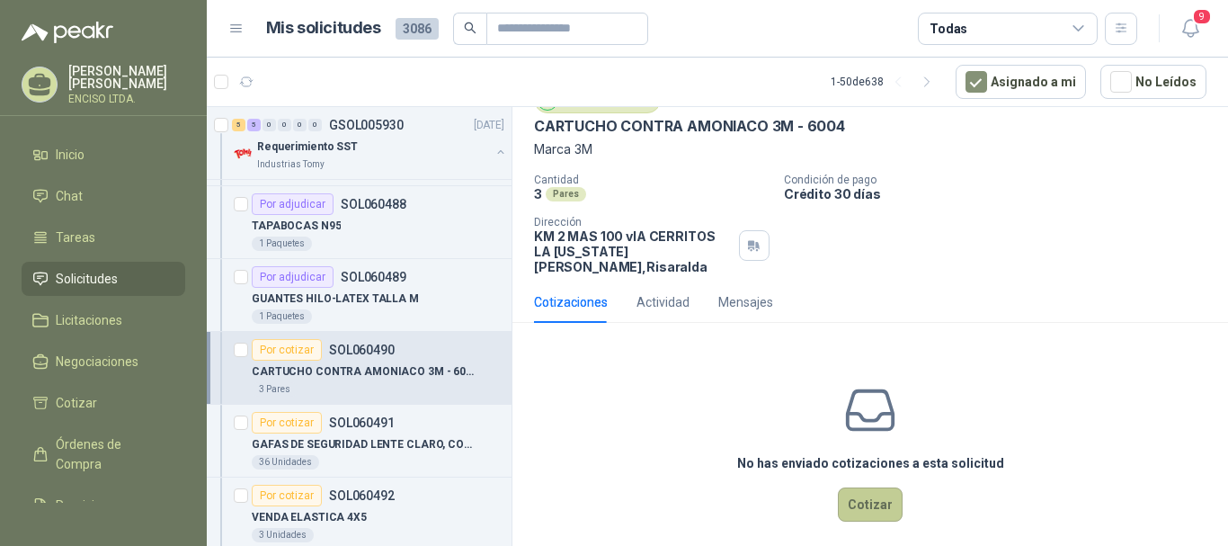
click at [846, 487] on button "Cotizar" at bounding box center [870, 504] width 65 height 34
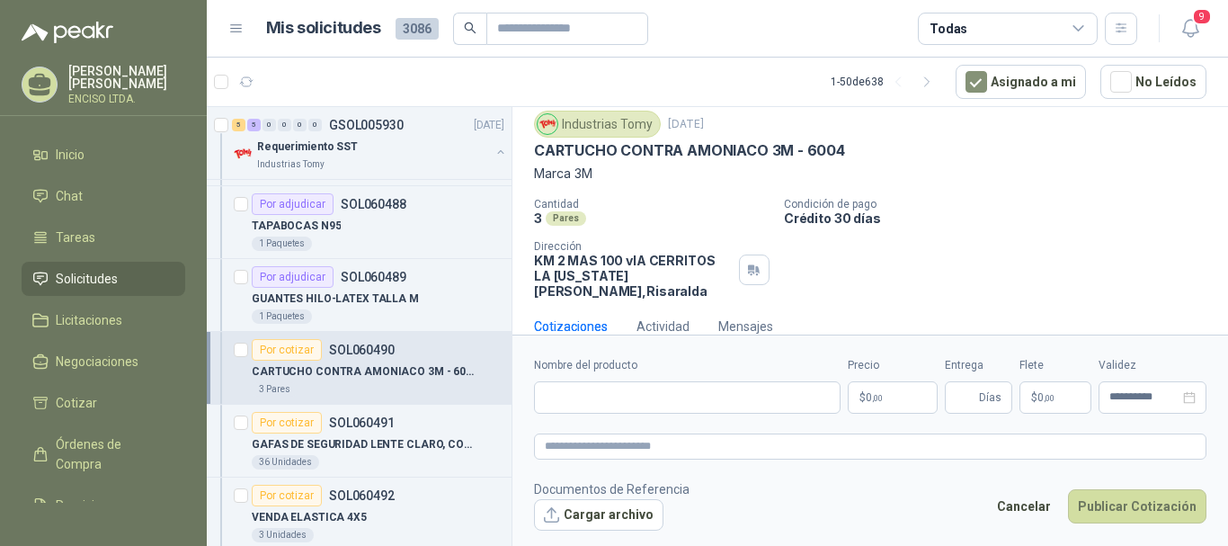
scroll to position [49, 0]
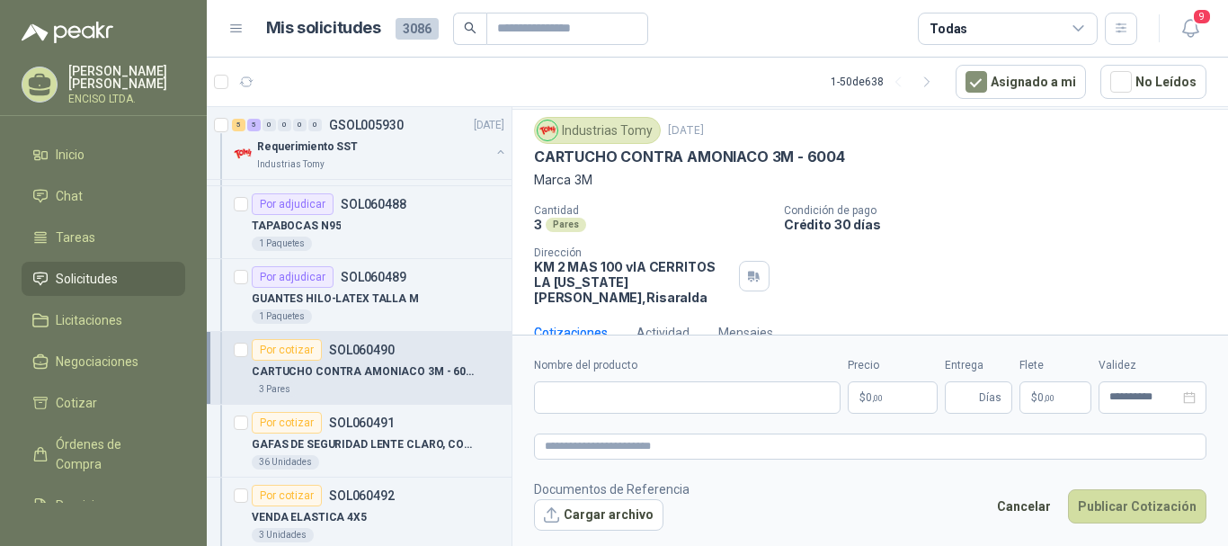
drag, startPoint x: 540, startPoint y: 142, endPoint x: 758, endPoint y: 124, distance: 218.3
click at [758, 124] on div "Industrias Tomy [DATE] CARTUCHO CONTRA AMONIACO 3M - 6004 Marca 3M" at bounding box center [870, 153] width 673 height 73
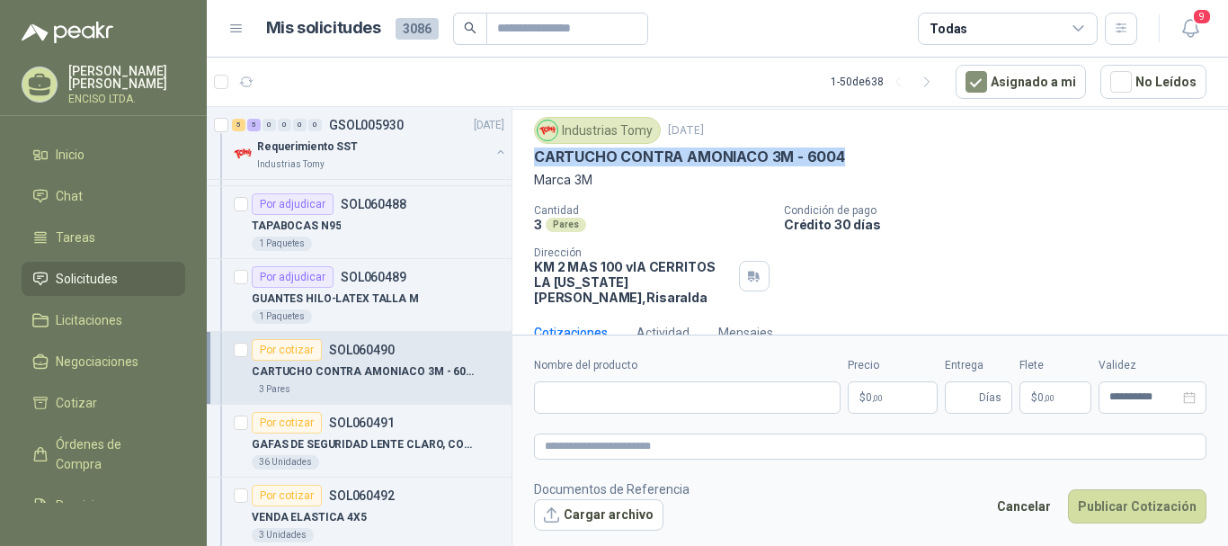
drag, startPoint x: 843, startPoint y: 152, endPoint x: 531, endPoint y: 163, distance: 312.2
click at [531, 163] on div "Industrias Tomy [DATE] CARTUCHO CONTRA AMONIACO 3M - 6004 Marca 3M Cantidad 3 …" at bounding box center [871, 211] width 716 height 202
copy p "CARTUCHO CONTRA AMONIACO 3M - 6004"
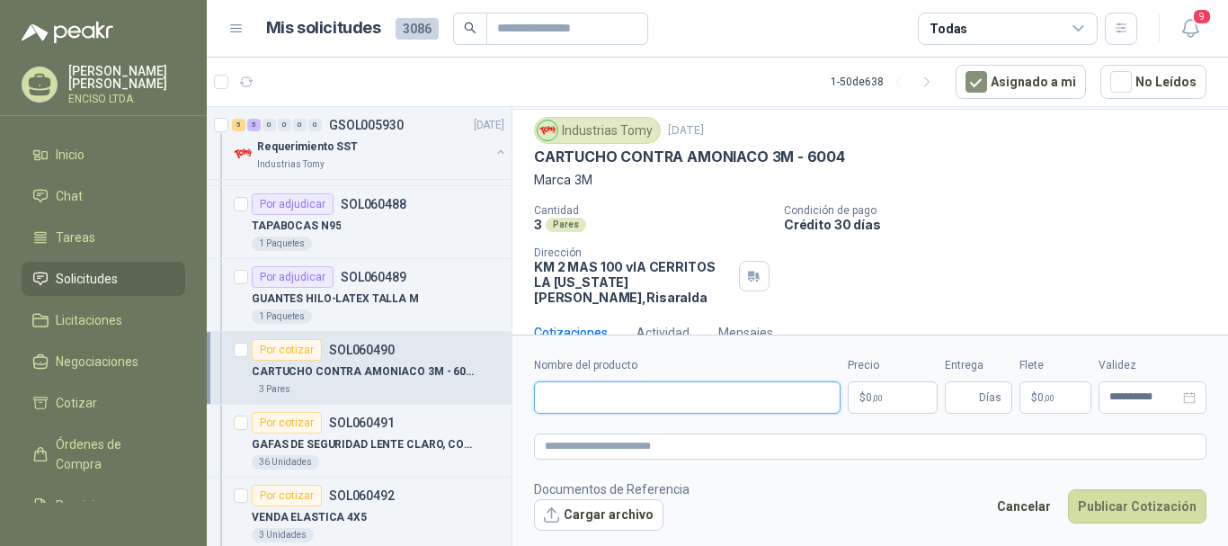
click at [659, 404] on input "Nombre del producto" at bounding box center [687, 397] width 307 height 32
paste input "**********"
type input "**********"
click at [893, 390] on p "$ 0 ,00" at bounding box center [893, 397] width 90 height 32
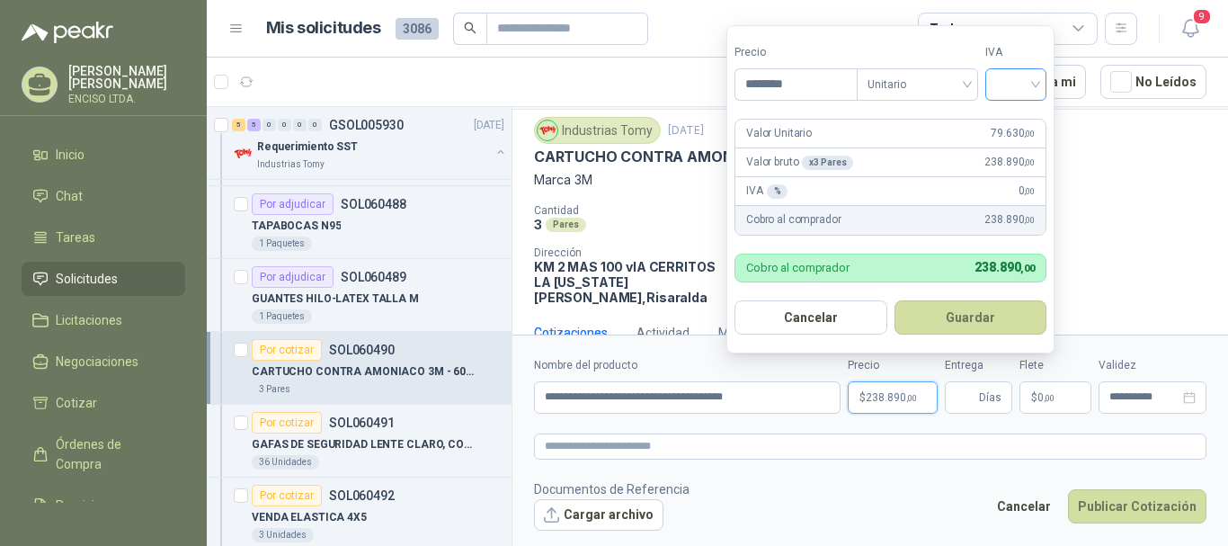
click at [1046, 84] on div at bounding box center [1015, 84] width 61 height 32
type input "********"
click at [1000, 119] on div "19%" at bounding box center [1020, 121] width 55 height 29
click at [985, 319] on button "Guardar" at bounding box center [973, 317] width 155 height 34
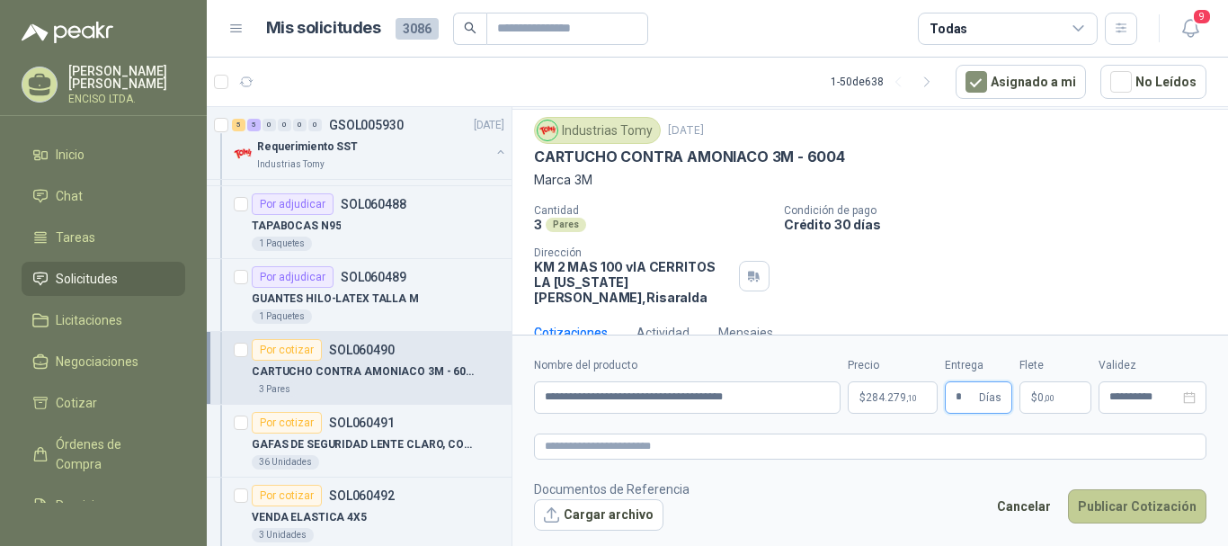
type input "*"
click at [1110, 497] on button "Publicar Cotización" at bounding box center [1137, 506] width 138 height 34
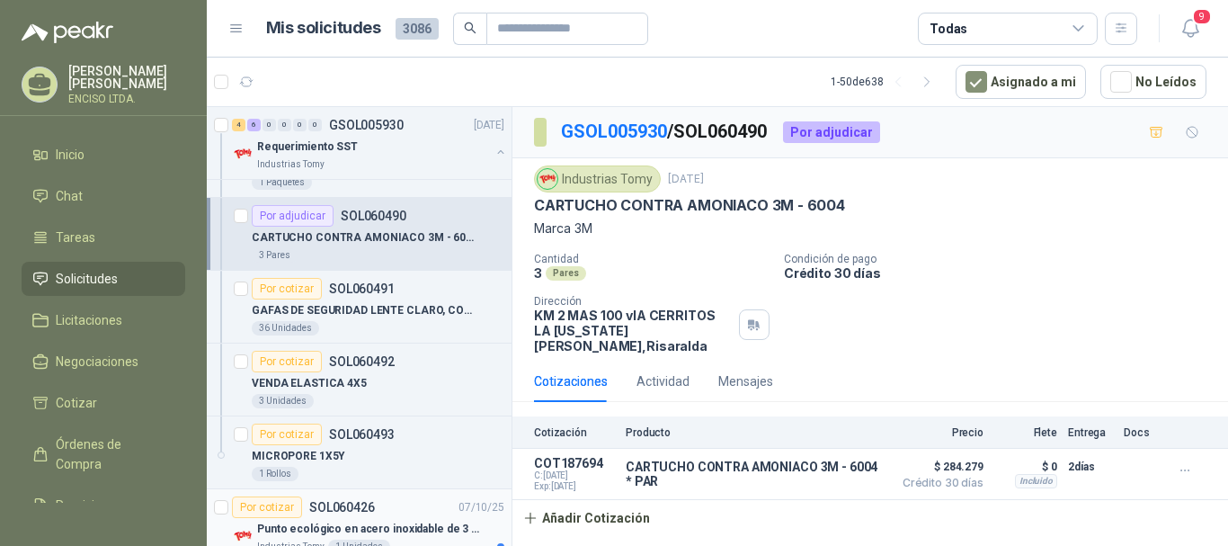
scroll to position [450, 0]
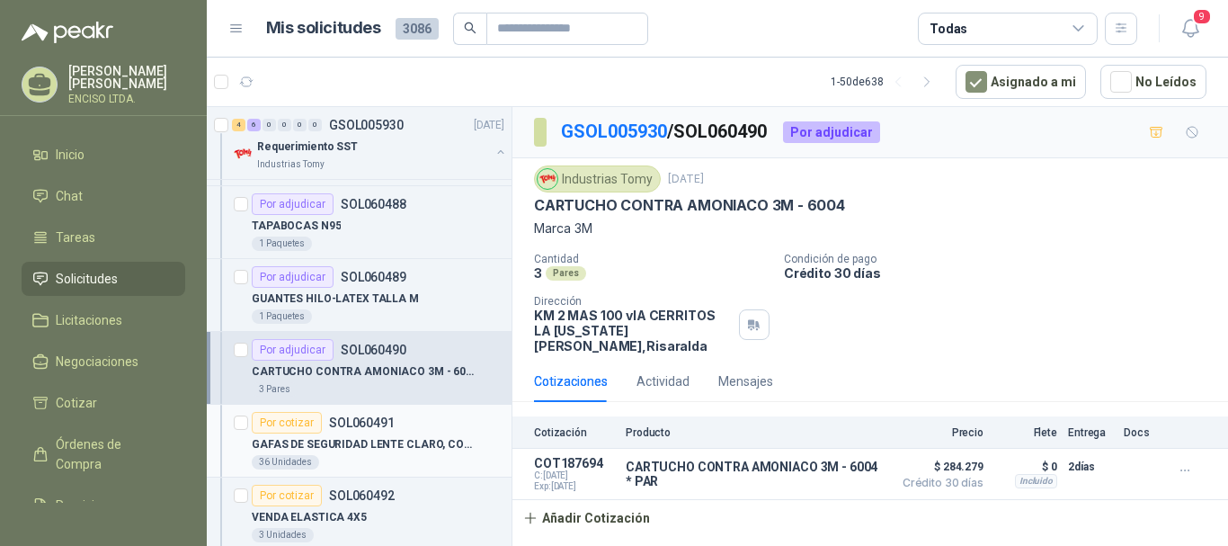
click at [380, 450] on p "GAFAS DE SEGURIDAD LENTE CLARO, CON PROTECCION LATERAL" at bounding box center [364, 444] width 224 height 17
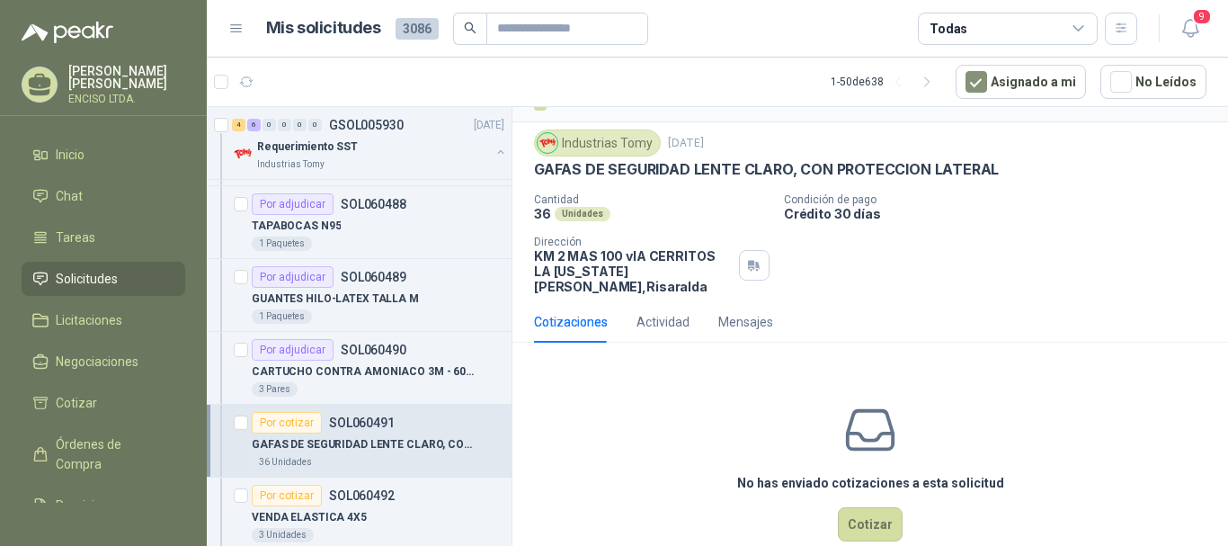
scroll to position [56, 0]
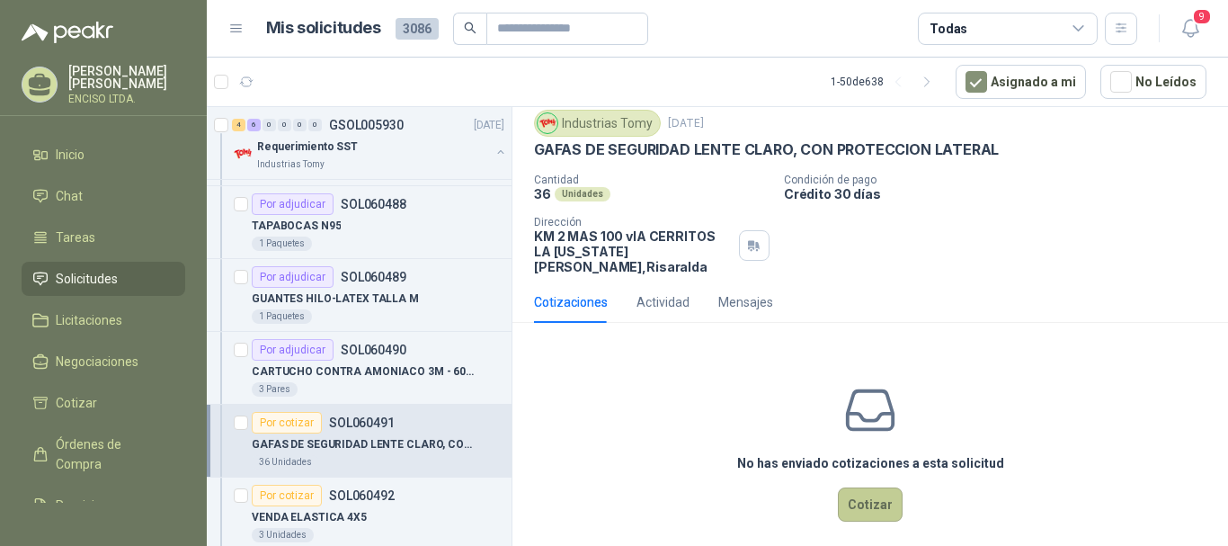
click at [867, 492] on button "Cotizar" at bounding box center [870, 504] width 65 height 34
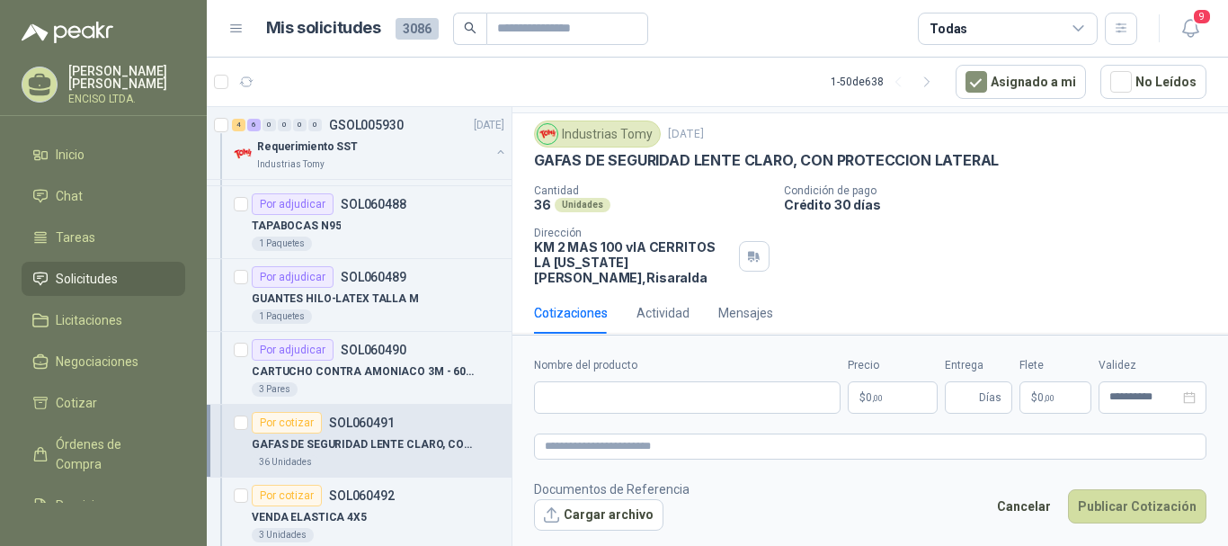
scroll to position [43, 0]
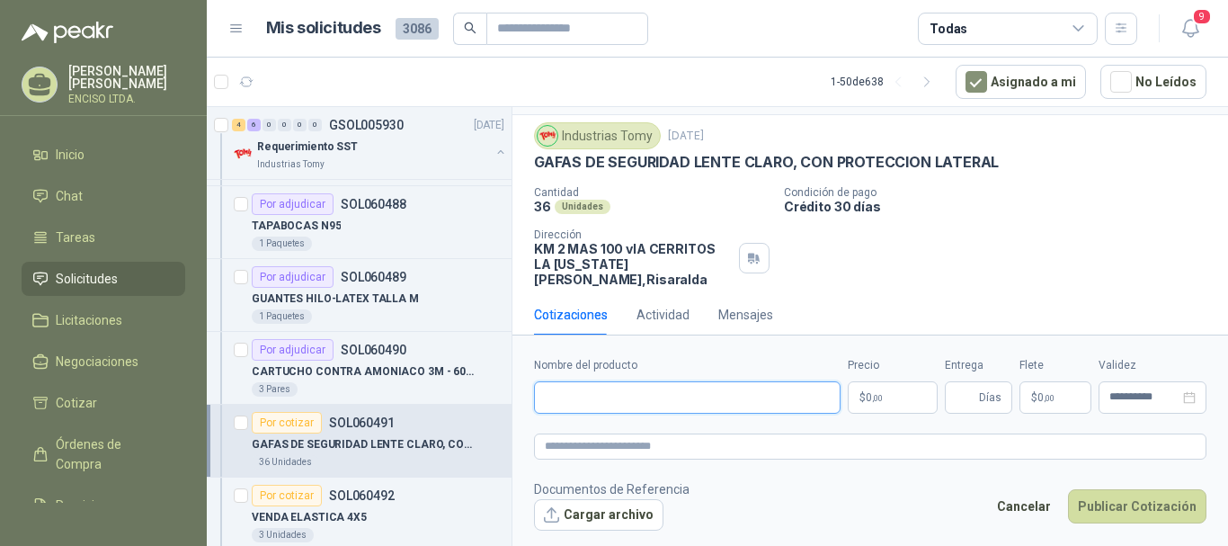
click at [628, 407] on input "Nombre del producto" at bounding box center [687, 397] width 307 height 32
click at [947, 272] on div "Industrias Tomy [DATE] GAFAS DE SEGURIDAD LENTE CLARO, CON PROTECCION LATERAL …" at bounding box center [871, 204] width 716 height 179
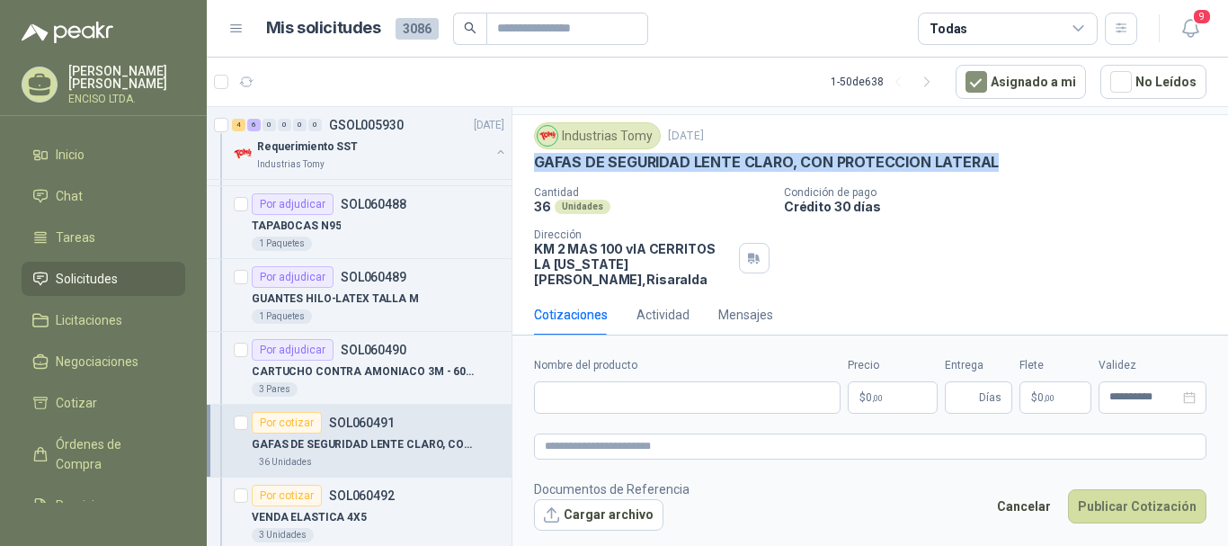
drag, startPoint x: 533, startPoint y: 161, endPoint x: 1019, endPoint y: 162, distance: 485.5
click at [1019, 162] on div "Industrias Tomy [DATE] GAFAS DE SEGURIDAD LENTE CLARO, CON PROTECCION LATERAL …" at bounding box center [871, 204] width 716 height 179
copy p "GAFAS DE SEGURIDAD LENTE CLARO, CON PROTECCION LATERAL"
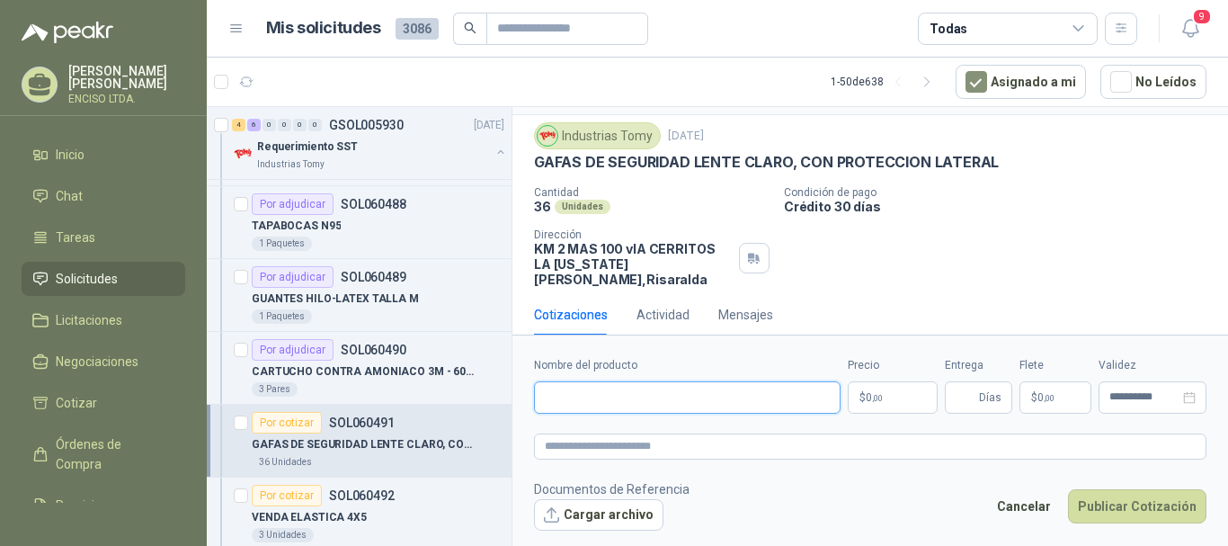
click at [696, 387] on input "Nombre del producto" at bounding box center [687, 397] width 307 height 32
paste input "**********"
type input "**********"
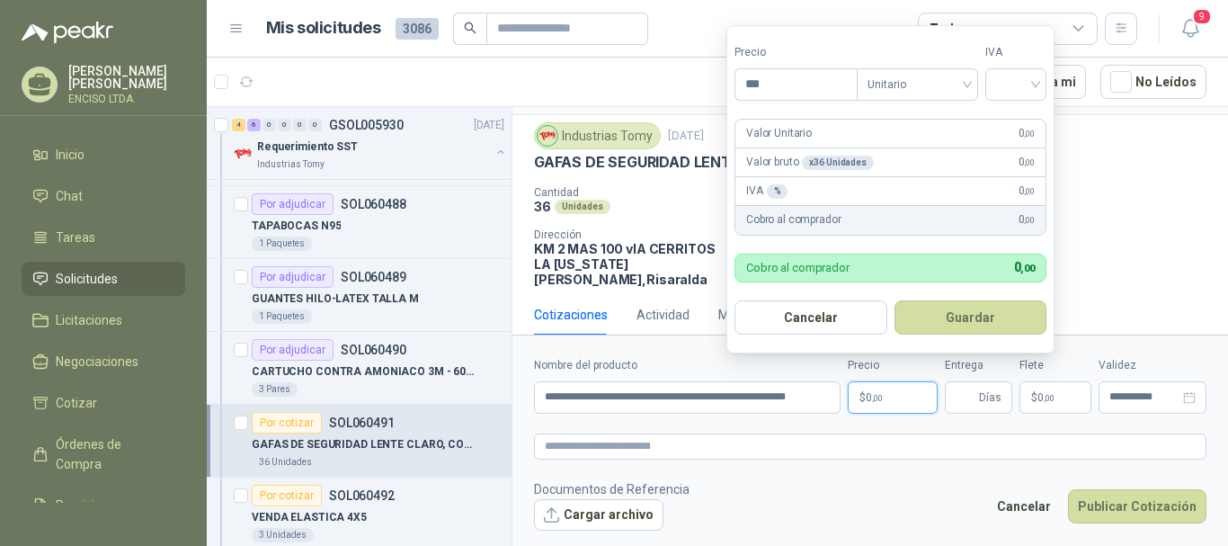
click at [872, 390] on p "$ 0 ,00" at bounding box center [893, 397] width 90 height 32
type input "*******"
click at [1024, 76] on input "search" at bounding box center [1016, 82] width 40 height 27
click at [1022, 127] on div "19%" at bounding box center [1019, 121] width 33 height 20
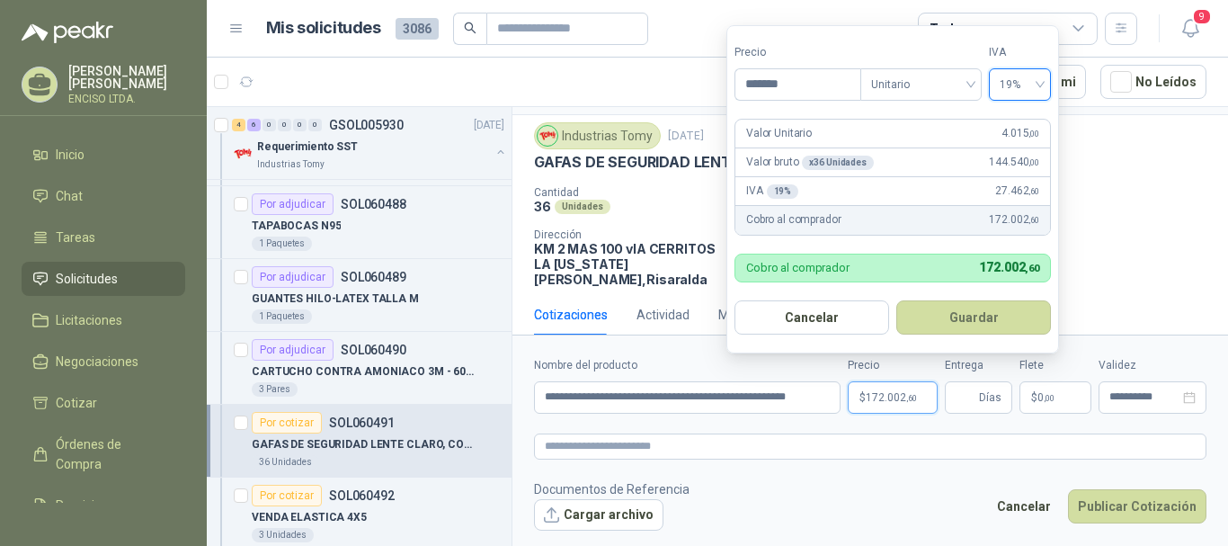
click at [961, 315] on button "Guardar" at bounding box center [973, 317] width 155 height 34
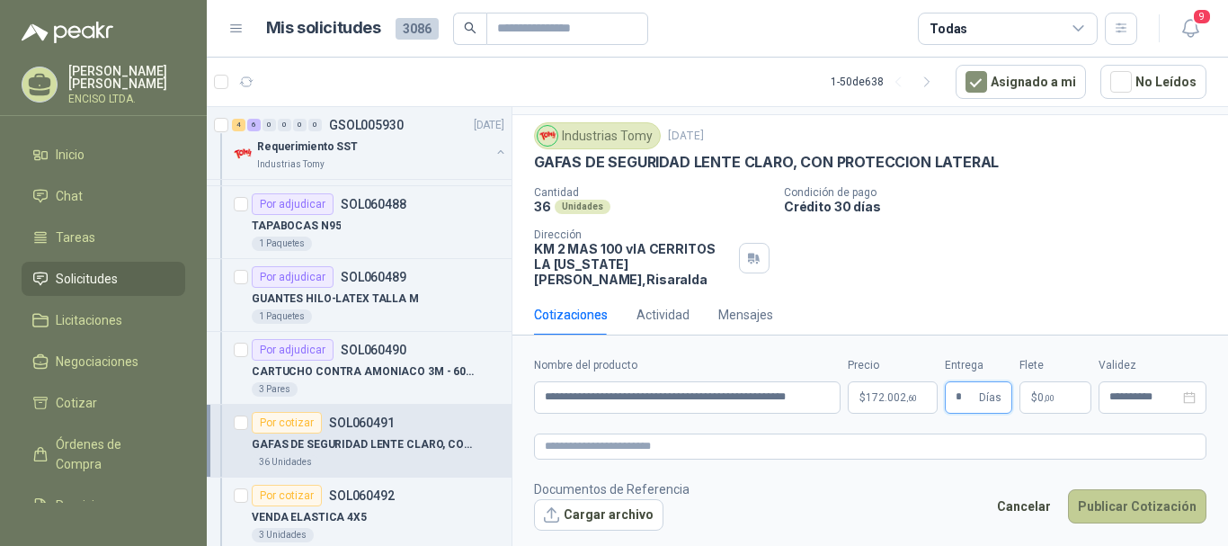
type input "*"
click at [1113, 503] on button "Publicar Cotización" at bounding box center [1137, 506] width 138 height 34
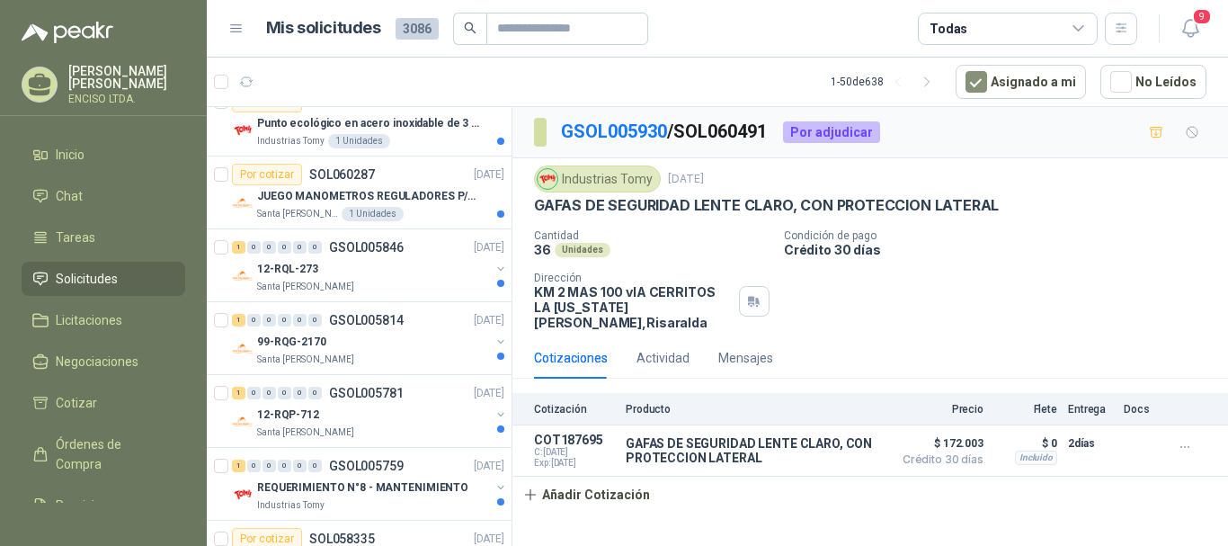
scroll to position [1349, 0]
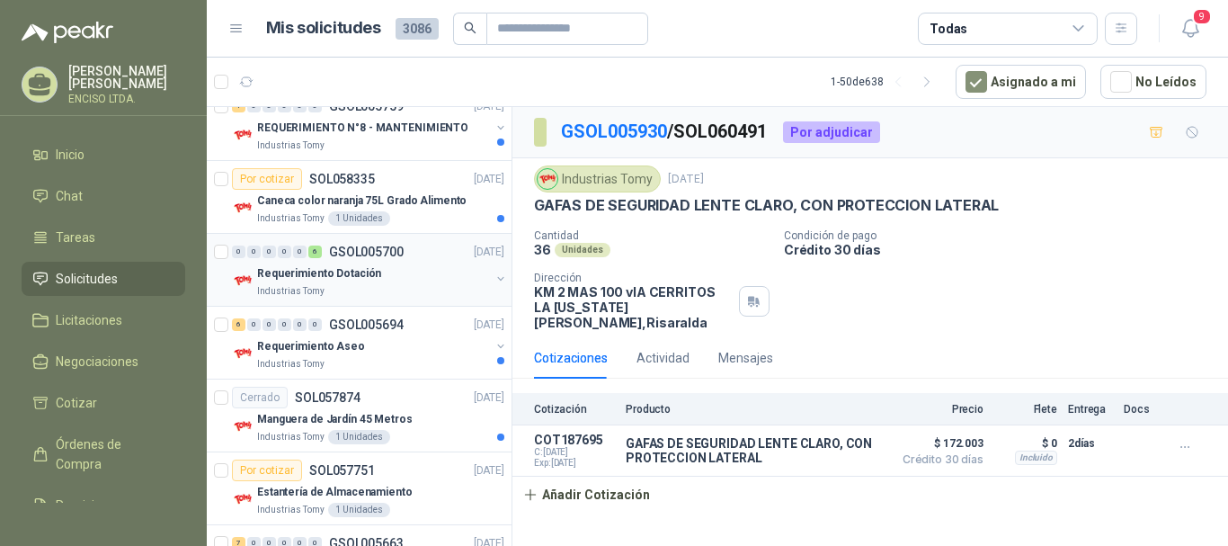
click at [406, 276] on div "Requerimiento Dotación" at bounding box center [373, 274] width 233 height 22
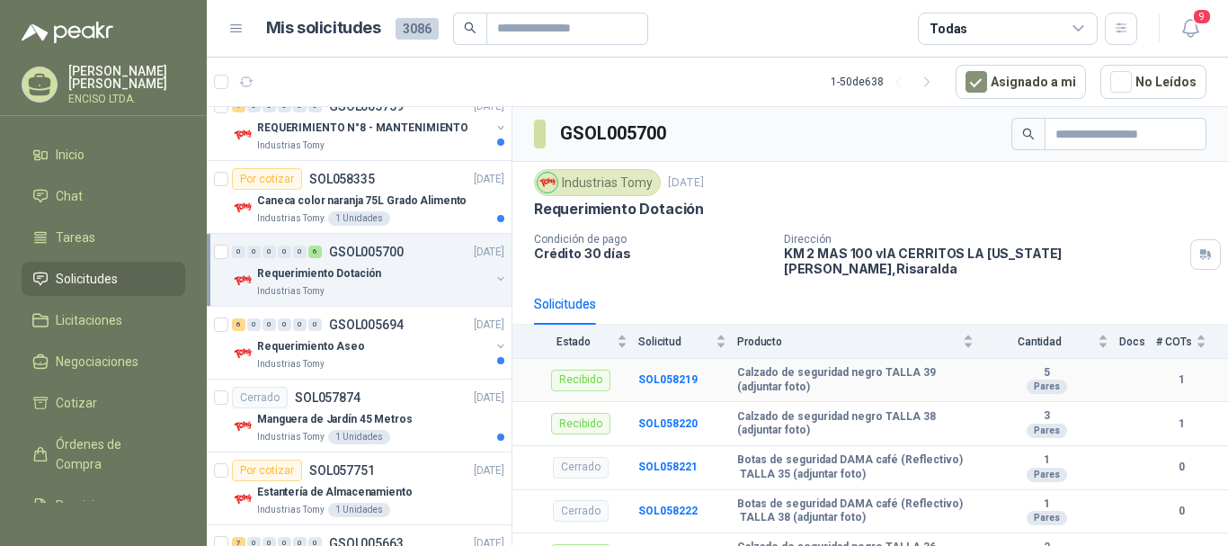
scroll to position [245, 0]
